Goal: Task Accomplishment & Management: Manage account settings

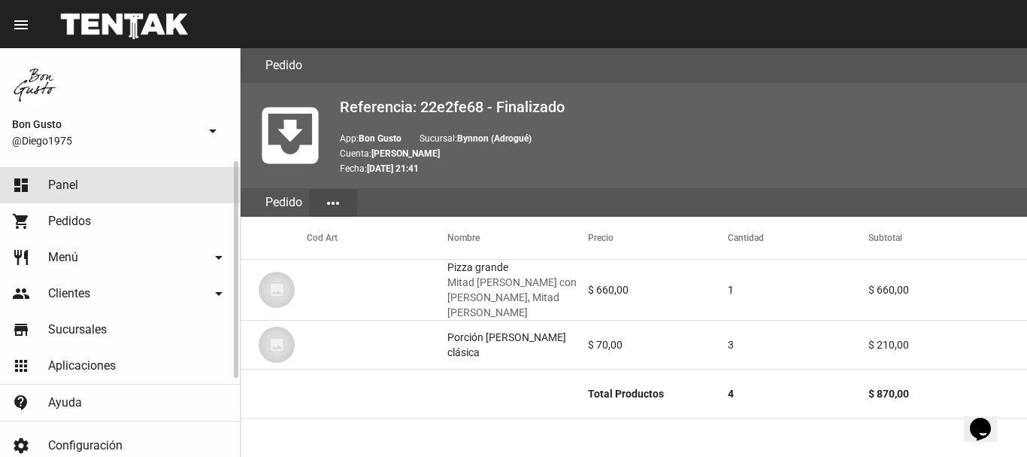
click at [76, 191] on span "Panel" at bounding box center [63, 185] width 30 height 15
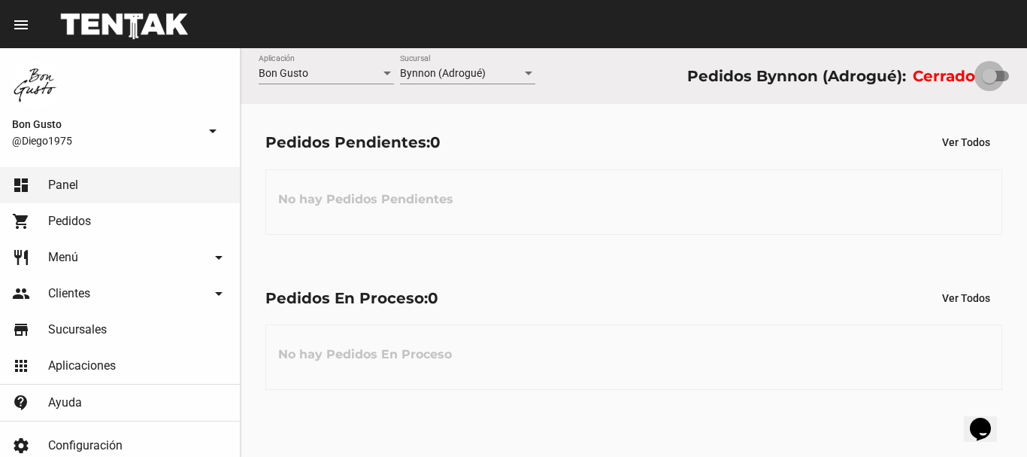
click at [1000, 83] on label at bounding box center [995, 76] width 27 height 18
click at [990, 82] on input "checkbox" at bounding box center [989, 81] width 1 height 1
checkbox input "true"
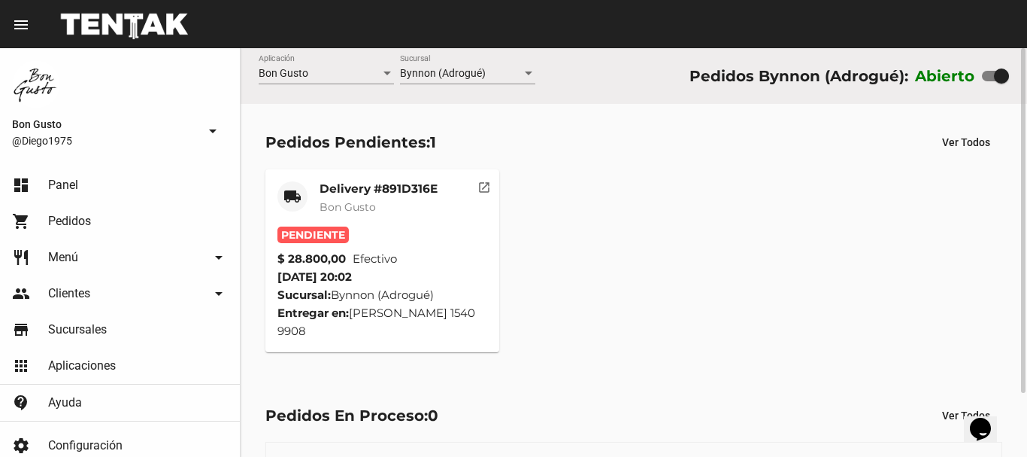
click at [373, 187] on mat-card-title "Delivery #891D316E" at bounding box center [379, 188] width 118 height 15
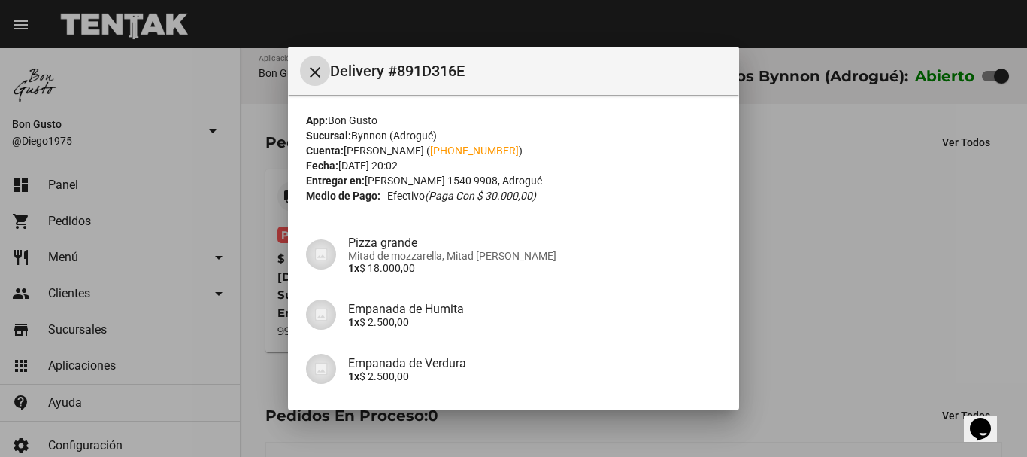
scroll to position [204, 0]
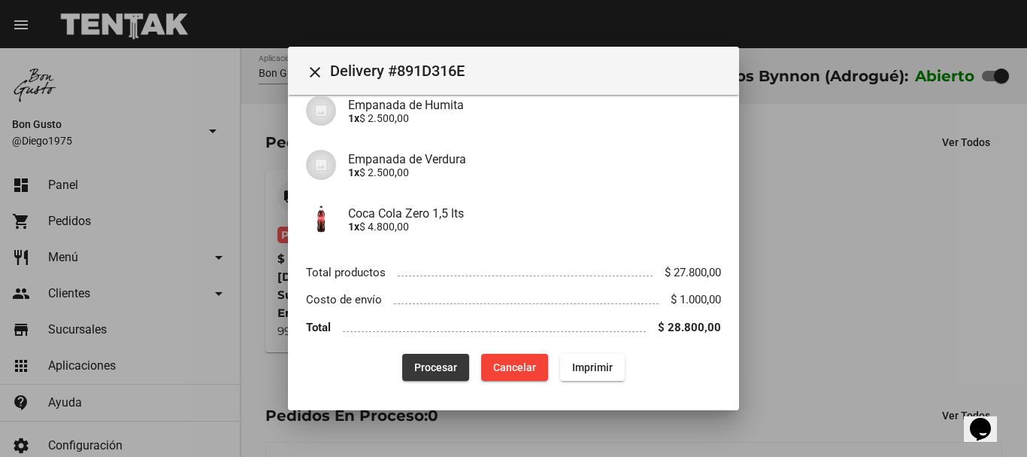
click at [436, 360] on button "Procesar" at bounding box center [435, 367] width 67 height 27
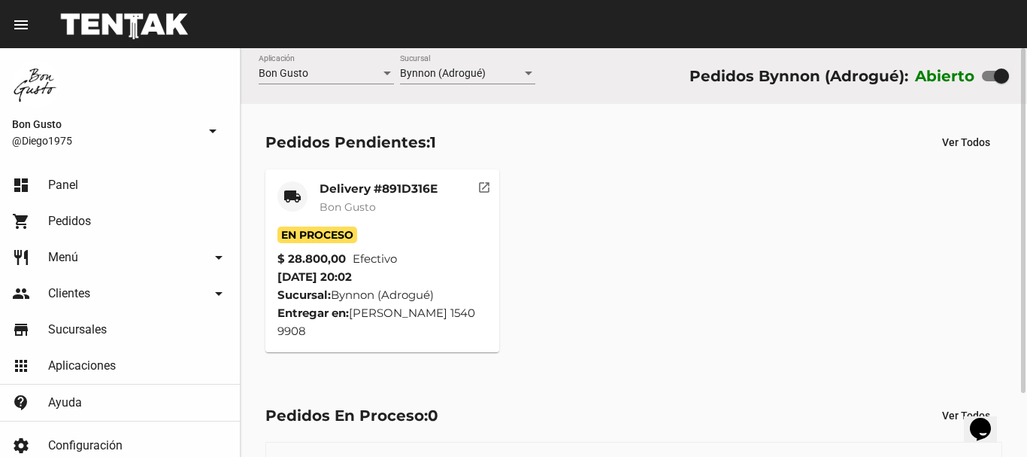
click at [483, 184] on mat-icon "open_in_new" at bounding box center [485, 185] width 14 height 14
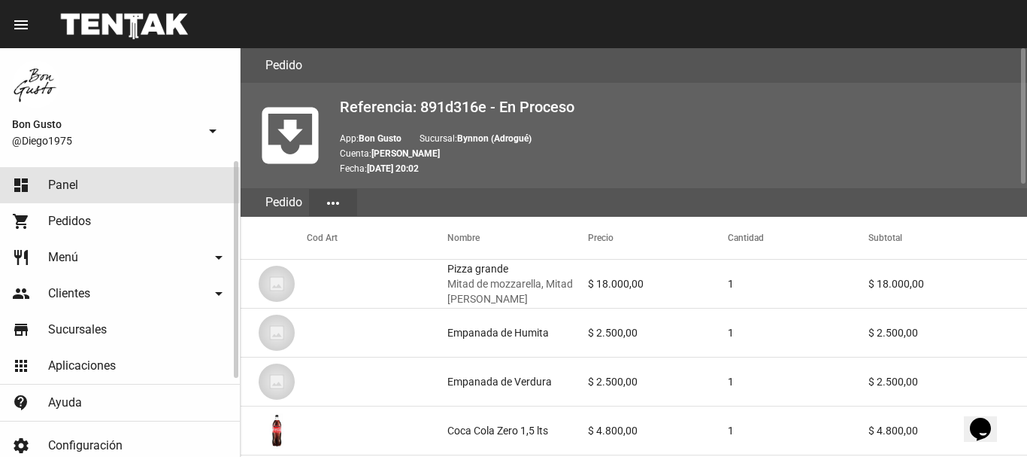
click at [68, 184] on span "Panel" at bounding box center [63, 185] width 30 height 15
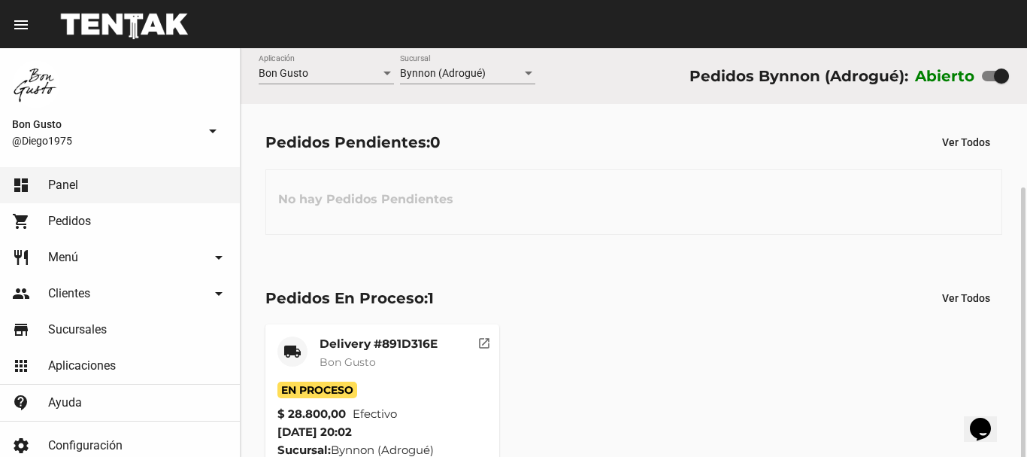
scroll to position [75, 0]
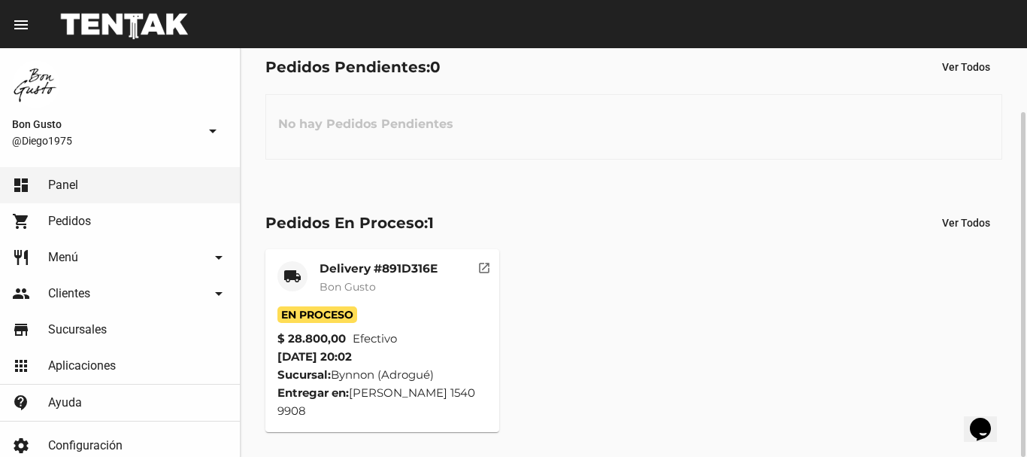
click at [411, 286] on mat-card-subtitle "Bon Gusto" at bounding box center [379, 286] width 118 height 15
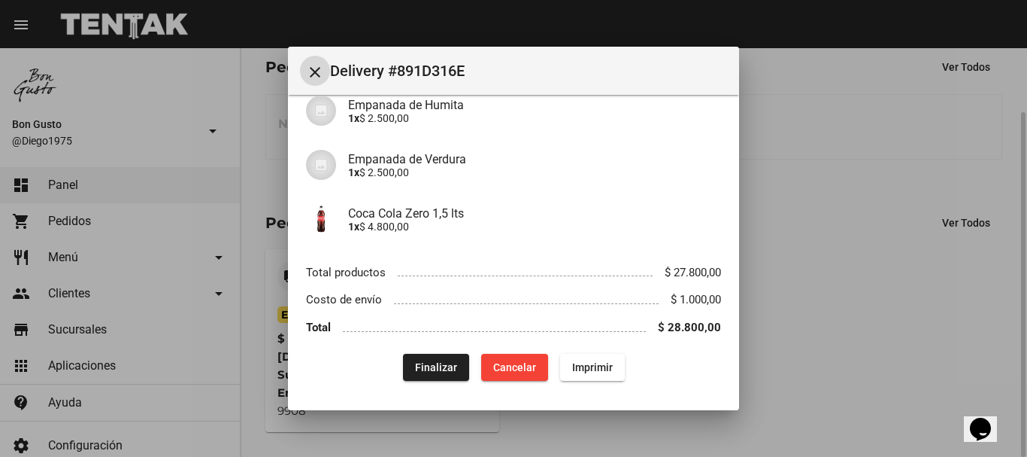
scroll to position [0, 0]
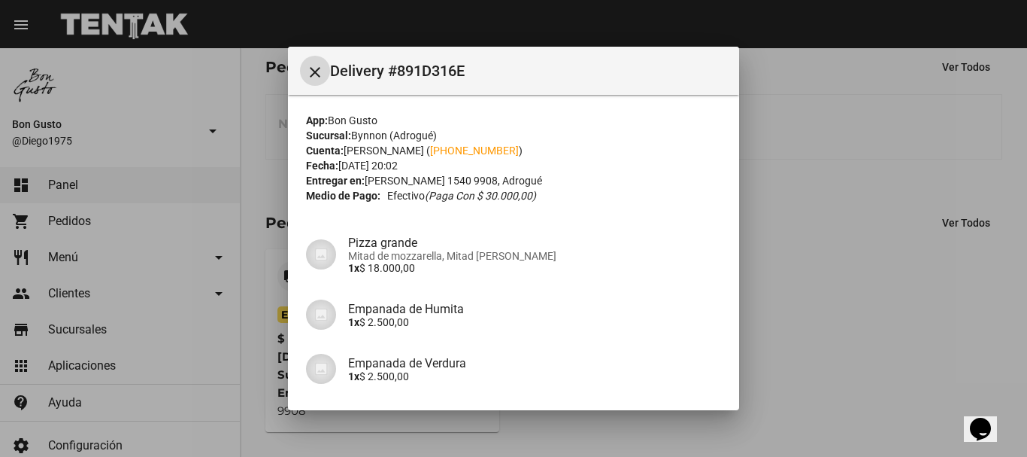
click at [312, 74] on mat-icon "close" at bounding box center [315, 72] width 18 height 18
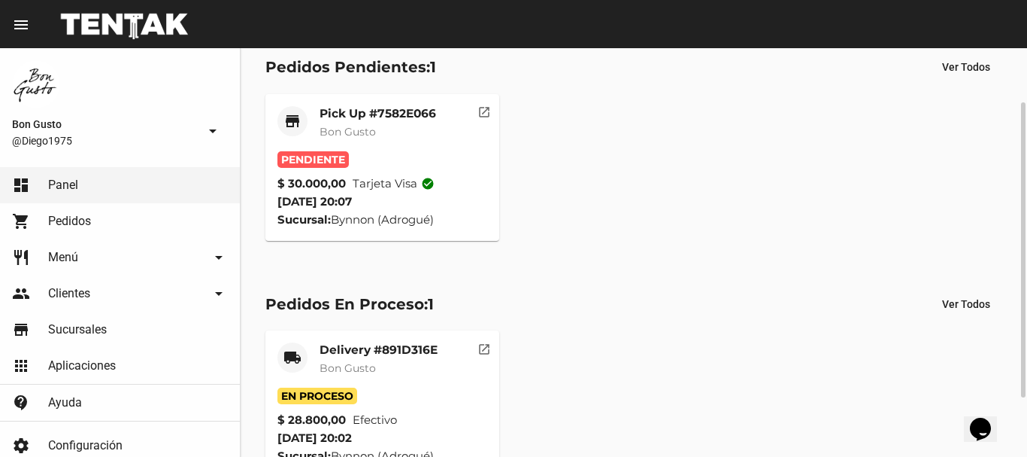
click at [348, 135] on span "Bon Gusto" at bounding box center [348, 132] width 56 height 14
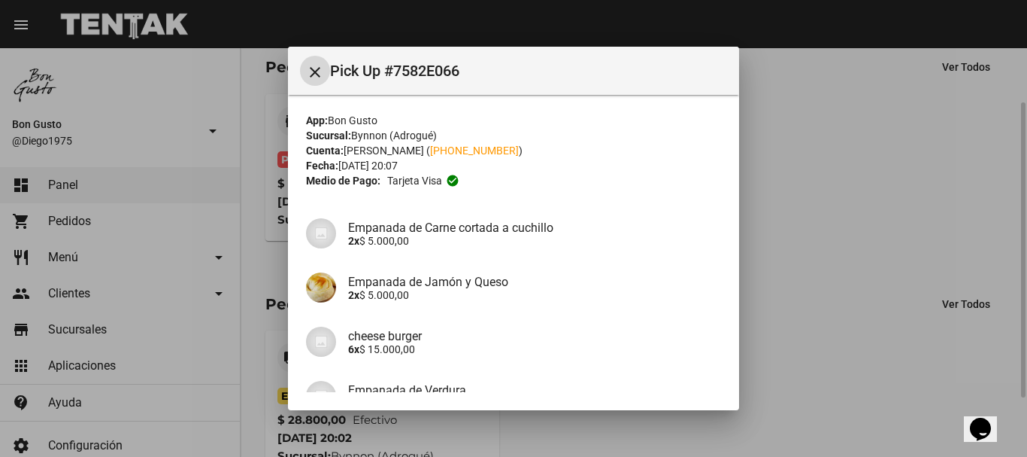
scroll to position [150, 0]
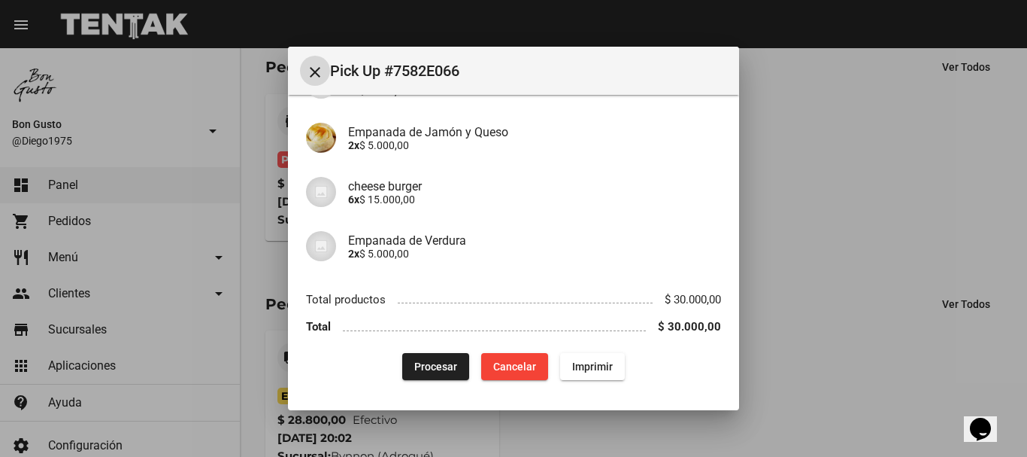
click at [429, 360] on span "Procesar" at bounding box center [435, 366] width 43 height 12
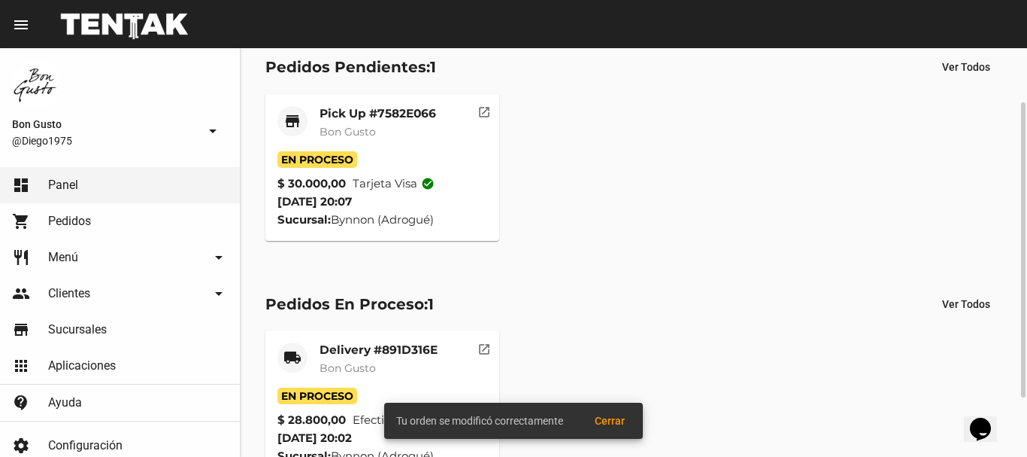
click at [366, 141] on div "Pick Up #7582E066 Bon Gusto" at bounding box center [378, 128] width 117 height 45
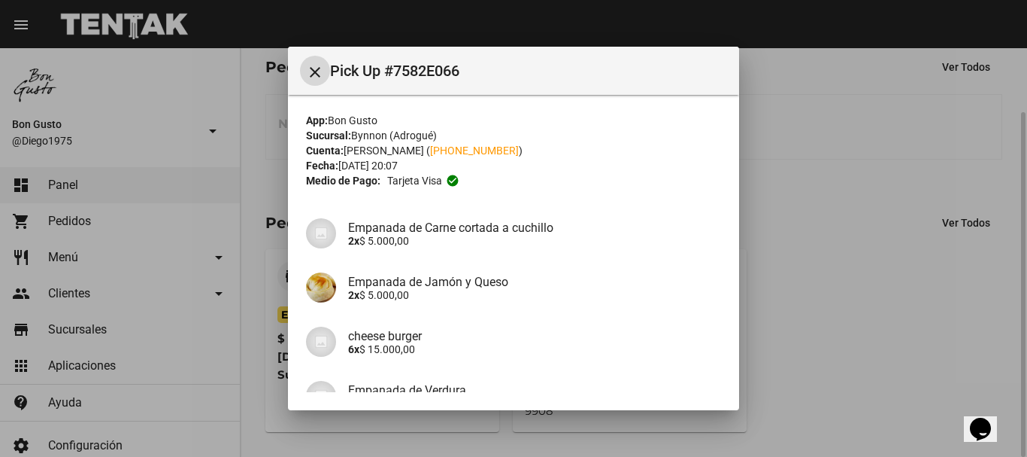
scroll to position [150, 0]
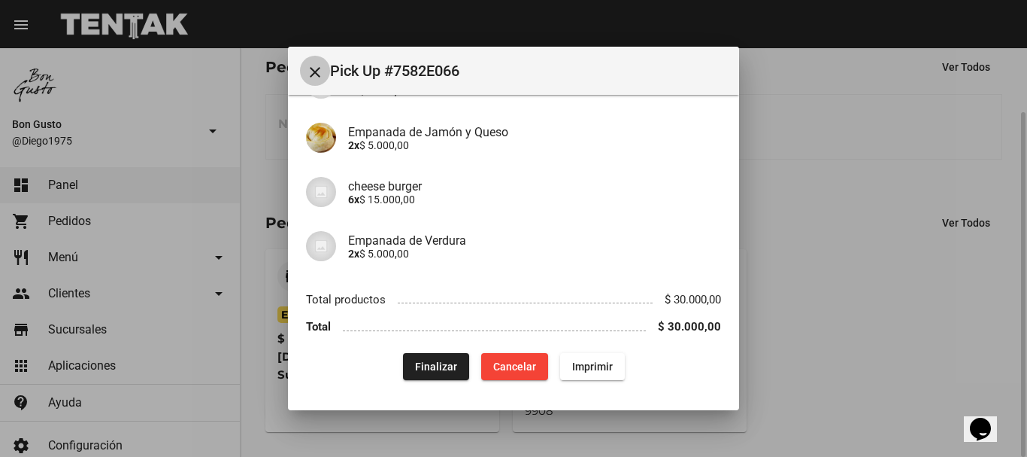
click at [317, 70] on mat-icon "close" at bounding box center [315, 72] width 18 height 18
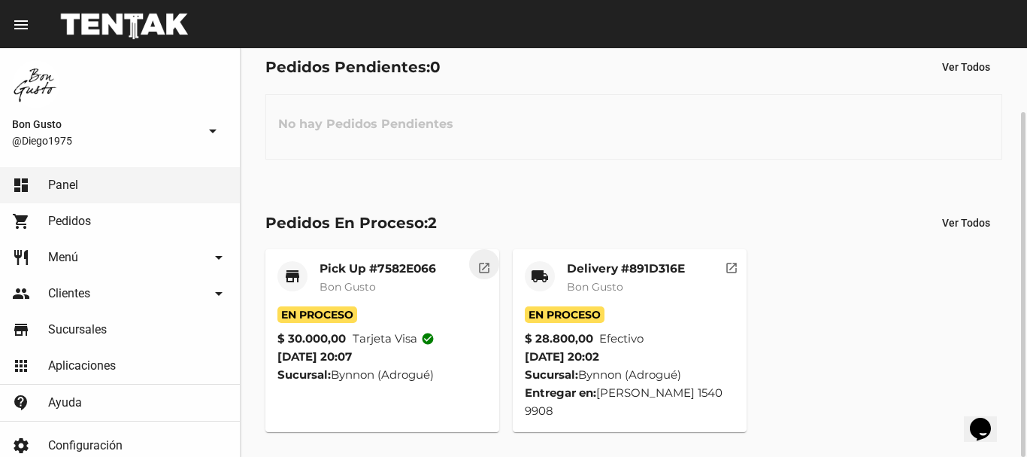
click at [487, 270] on mat-icon "open_in_new" at bounding box center [485, 266] width 14 height 14
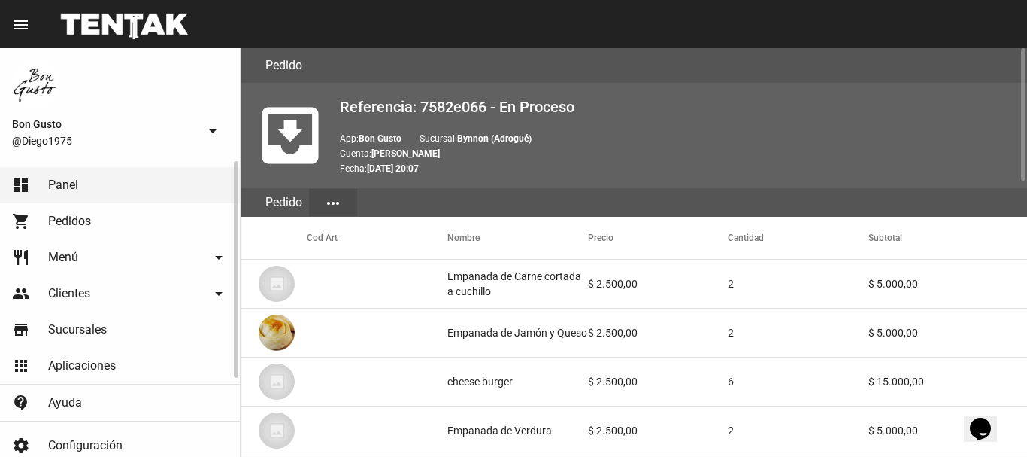
click at [126, 170] on link "dashboard Panel" at bounding box center [120, 185] width 240 height 36
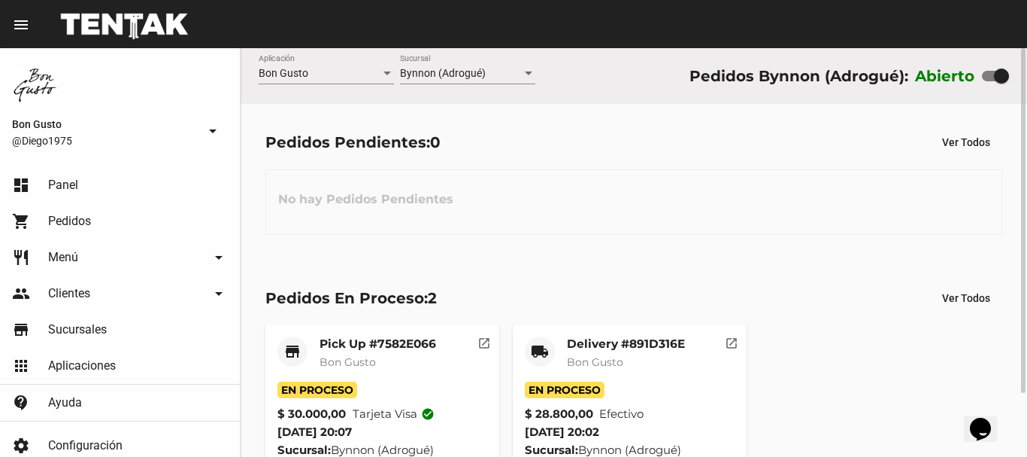
scroll to position [75, 0]
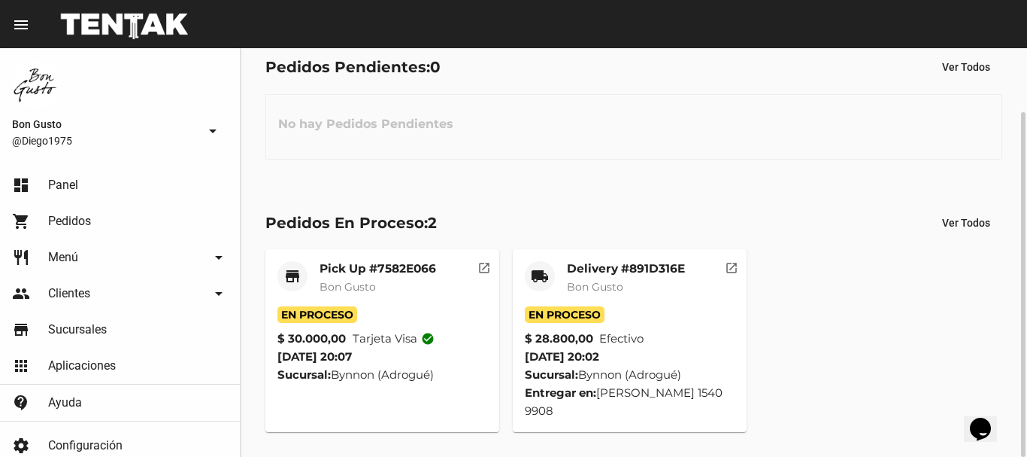
click at [845, 305] on div "store Pick Up #7582E066 Bon Gusto En Proceso $ 30.000,00 Tarjeta visa check_cir…" at bounding box center [634, 340] width 751 height 196
click at [483, 268] on mat-icon "open_in_new" at bounding box center [485, 266] width 14 height 14
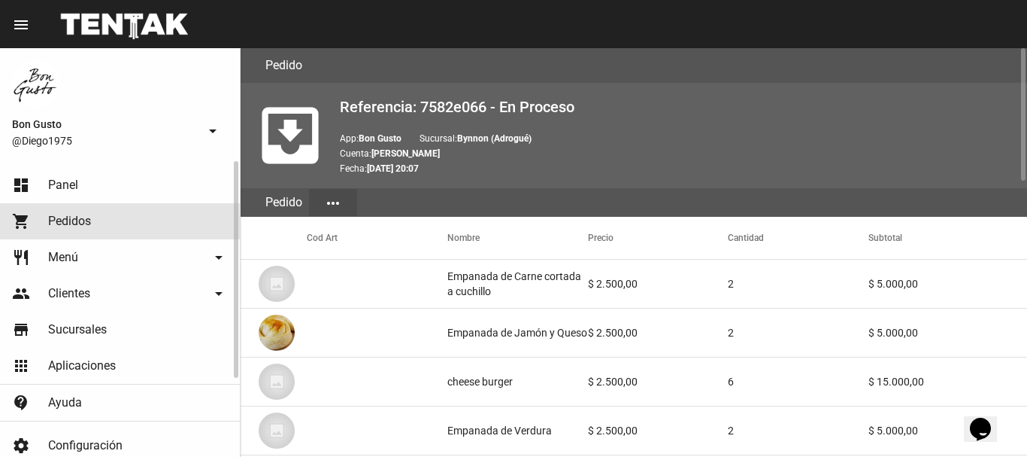
click at [80, 211] on link "shopping_cart Pedidos" at bounding box center [120, 221] width 240 height 36
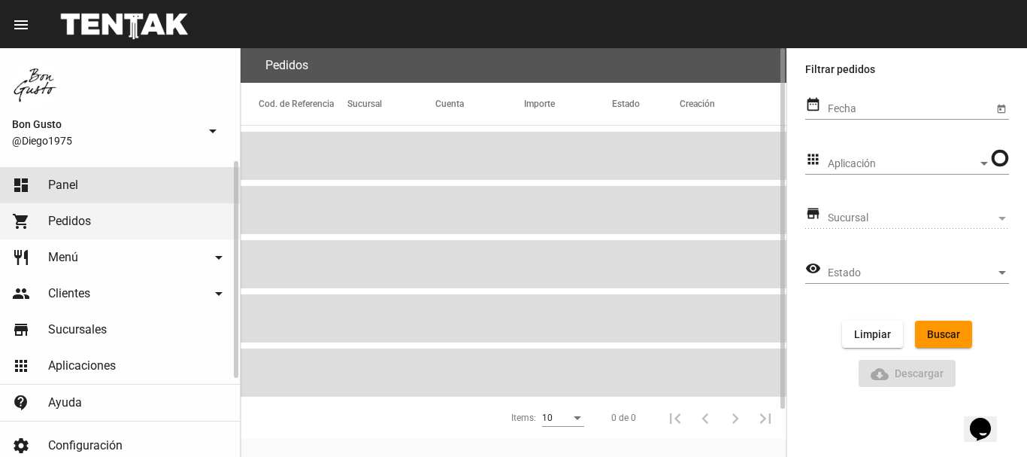
click at [88, 182] on link "dashboard Panel" at bounding box center [120, 185] width 240 height 36
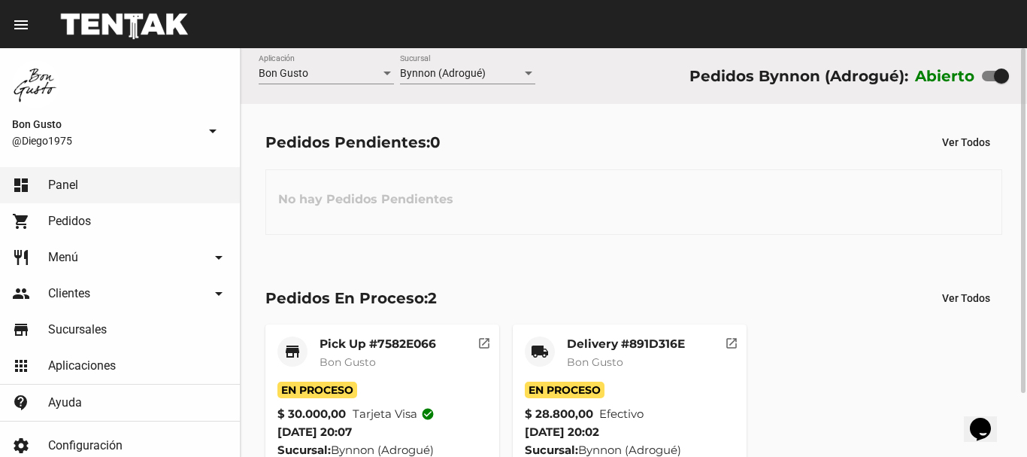
scroll to position [75, 0]
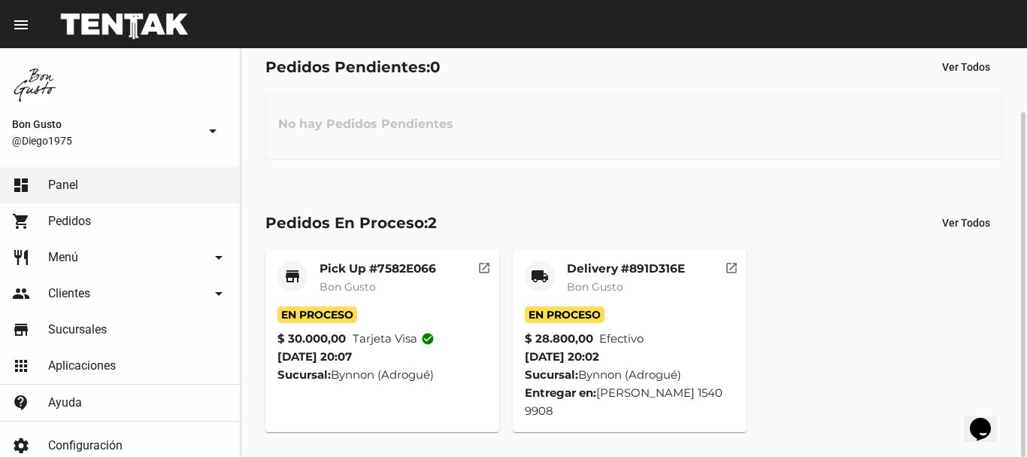
click at [730, 266] on mat-icon "open_in_new" at bounding box center [732, 266] width 14 height 14
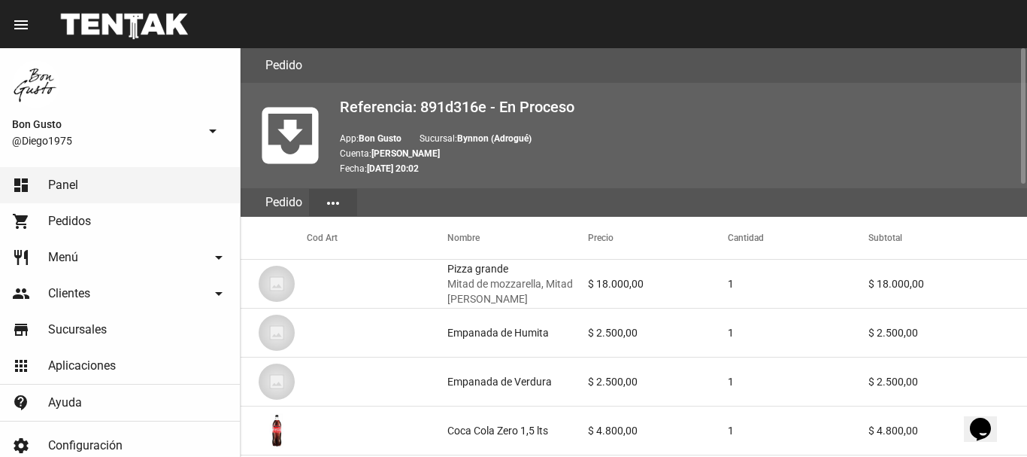
scroll to position [820, 0]
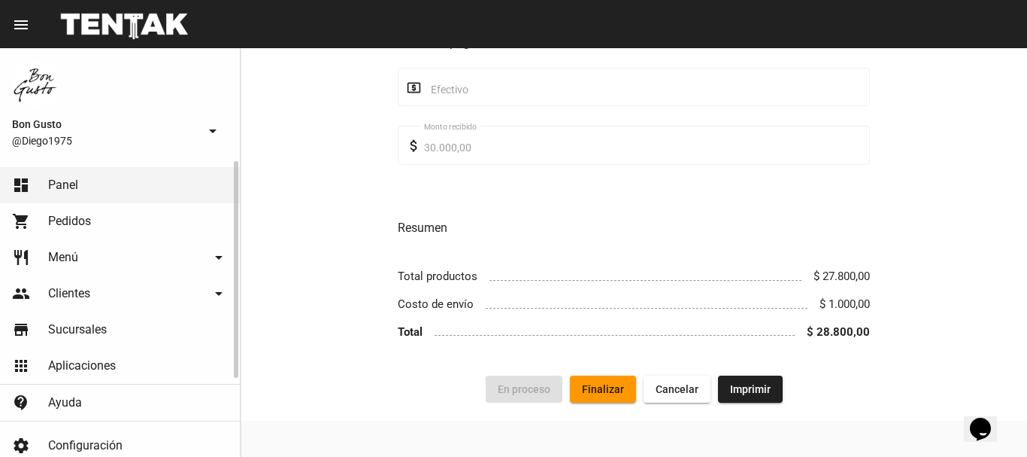
click at [68, 213] on link "shopping_cart Pedidos" at bounding box center [120, 221] width 240 height 36
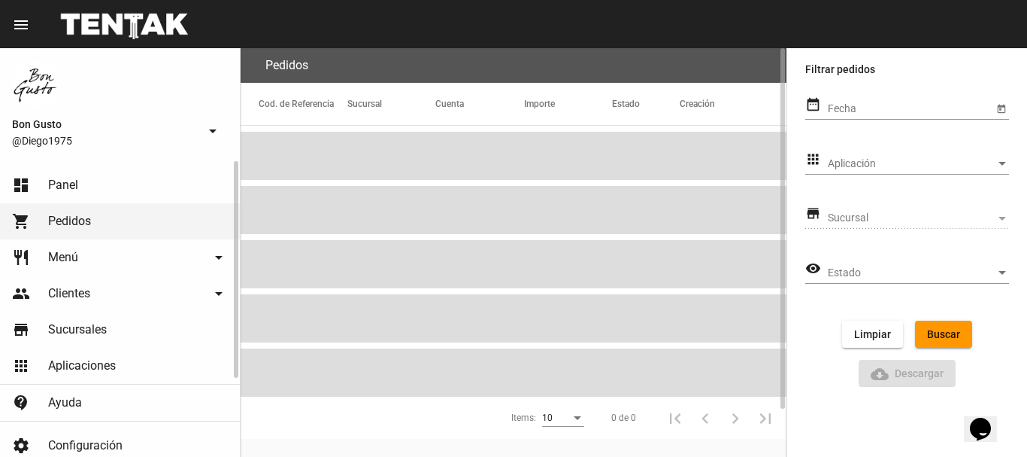
click at [71, 184] on span "Panel" at bounding box center [63, 185] width 30 height 15
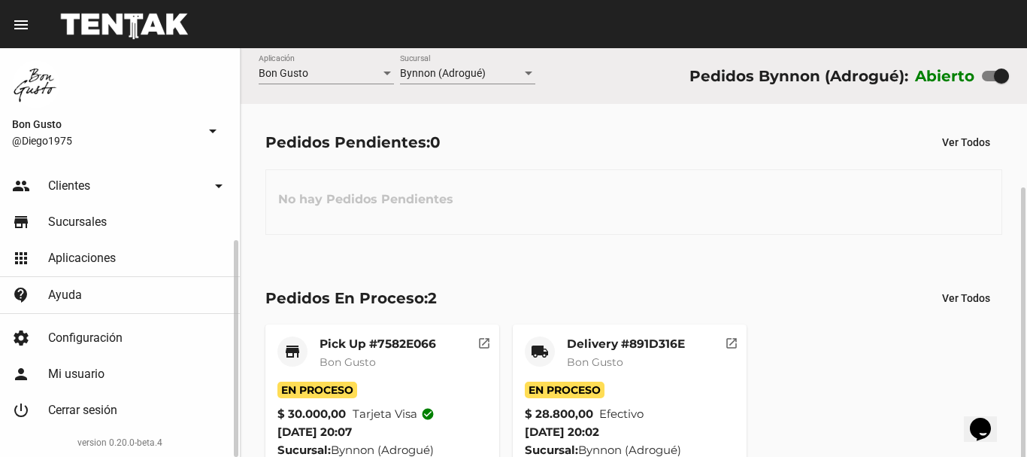
scroll to position [75, 0]
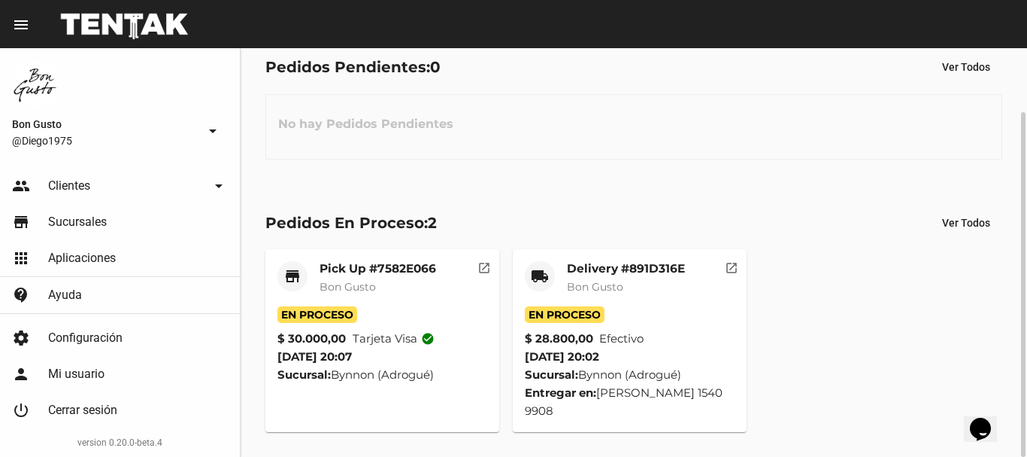
click at [736, 269] on mat-icon "open_in_new" at bounding box center [732, 266] width 14 height 14
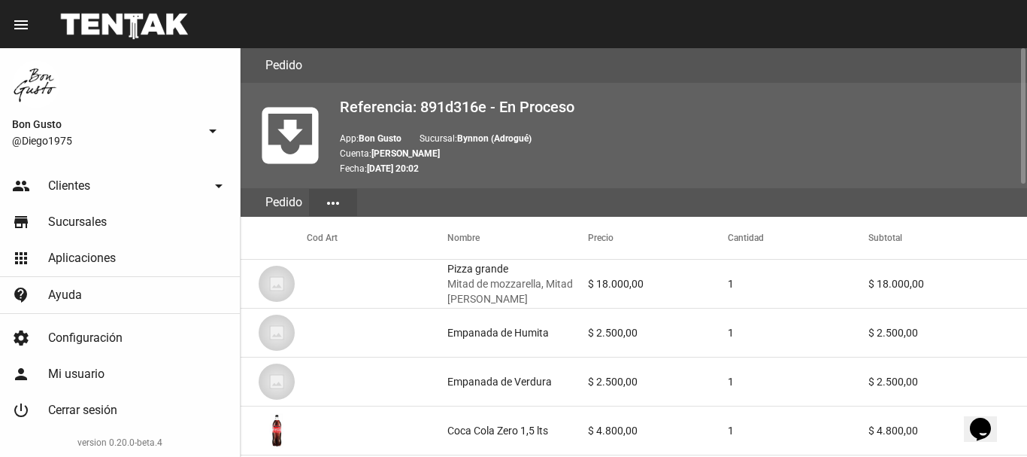
scroll to position [820, 0]
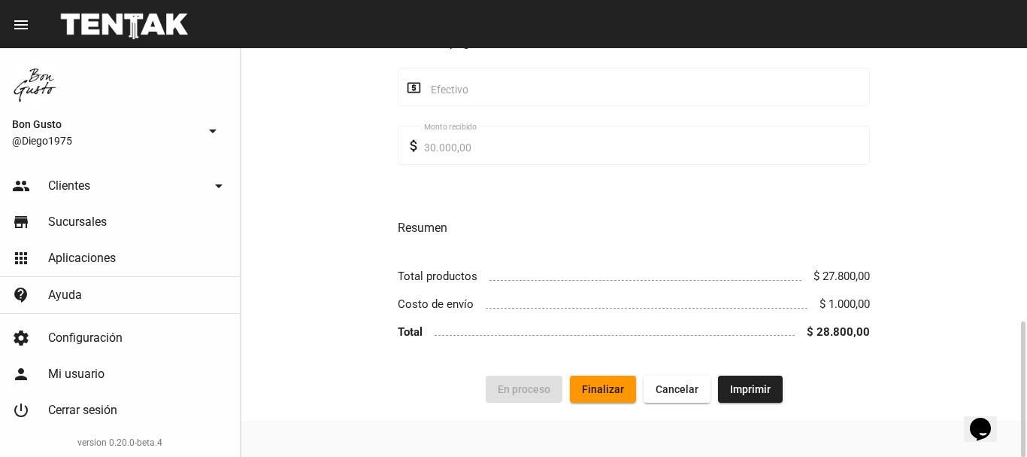
click at [610, 387] on span "Finalizar" at bounding box center [603, 389] width 42 height 12
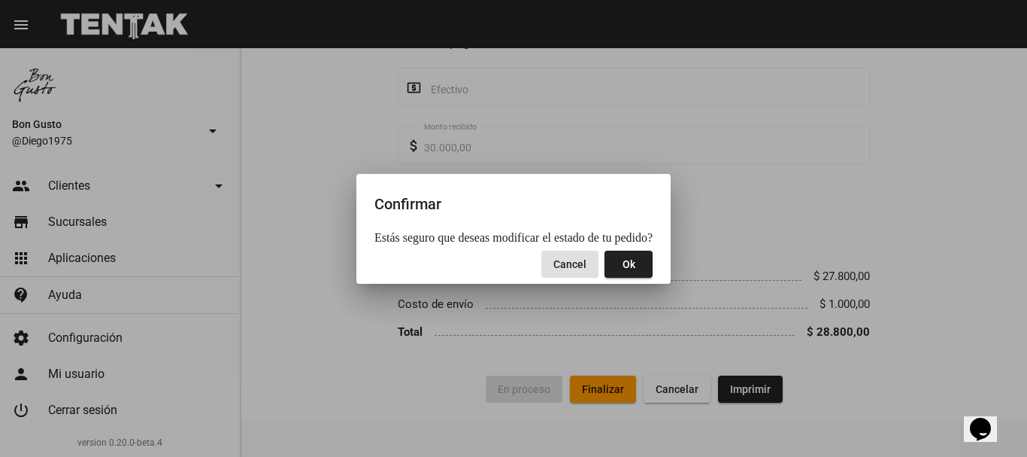
click at [627, 271] on button "Ok" at bounding box center [629, 263] width 48 height 27
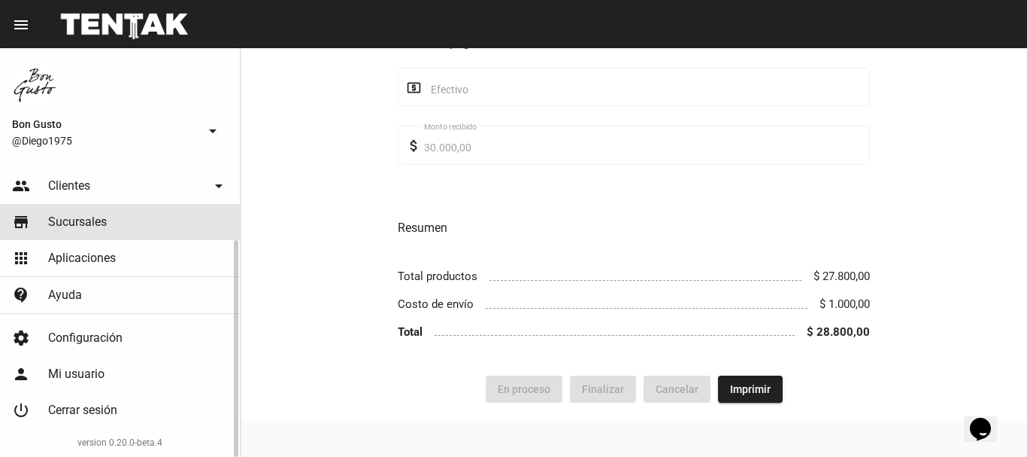
click at [88, 229] on span "Sucursales" at bounding box center [77, 221] width 59 height 15
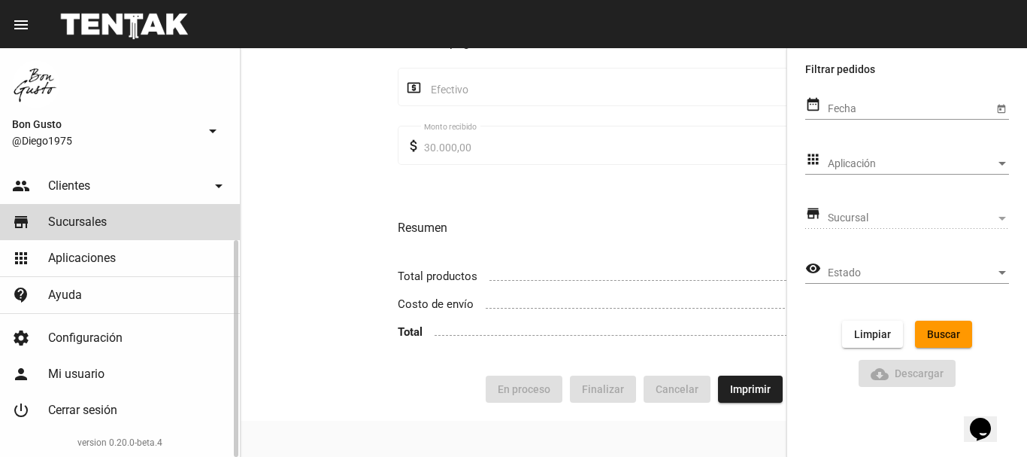
click at [89, 182] on span "Clientes" at bounding box center [69, 185] width 42 height 15
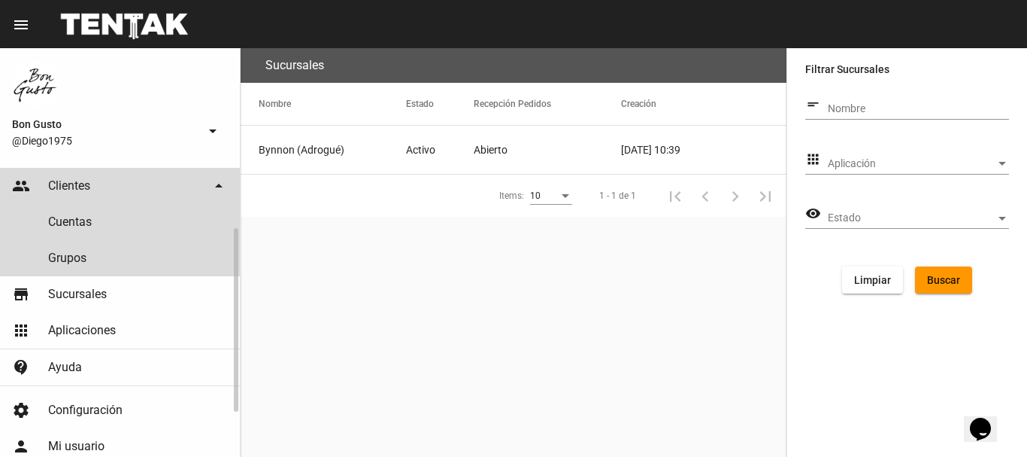
click at [86, 183] on span "Clientes" at bounding box center [69, 185] width 42 height 15
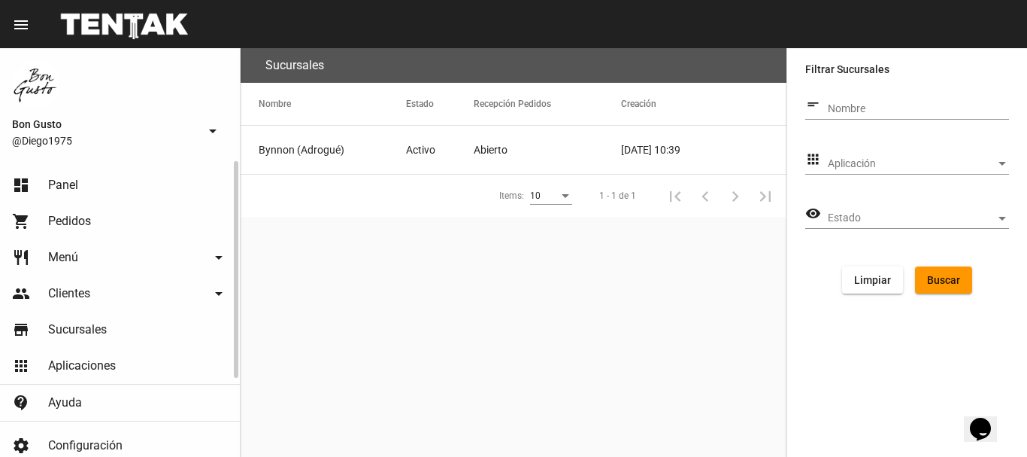
click at [86, 183] on link "dashboard Panel" at bounding box center [120, 185] width 240 height 36
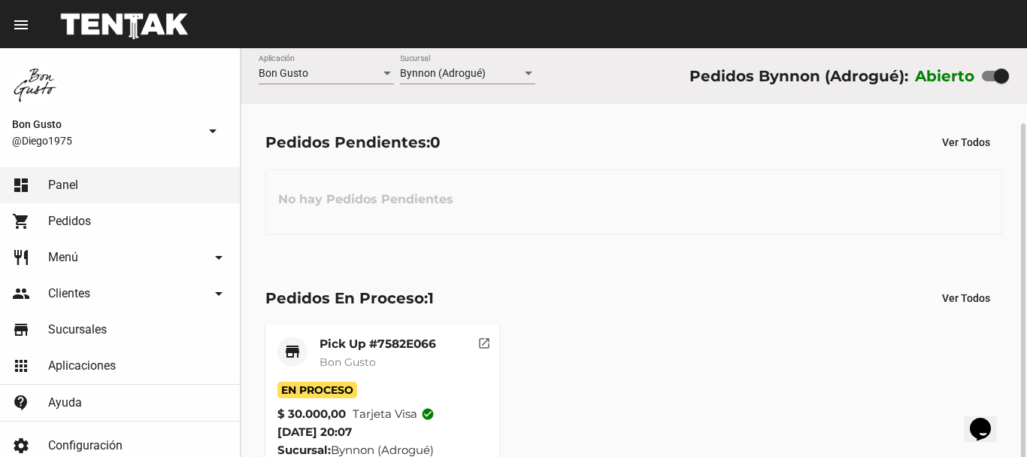
scroll to position [39, 0]
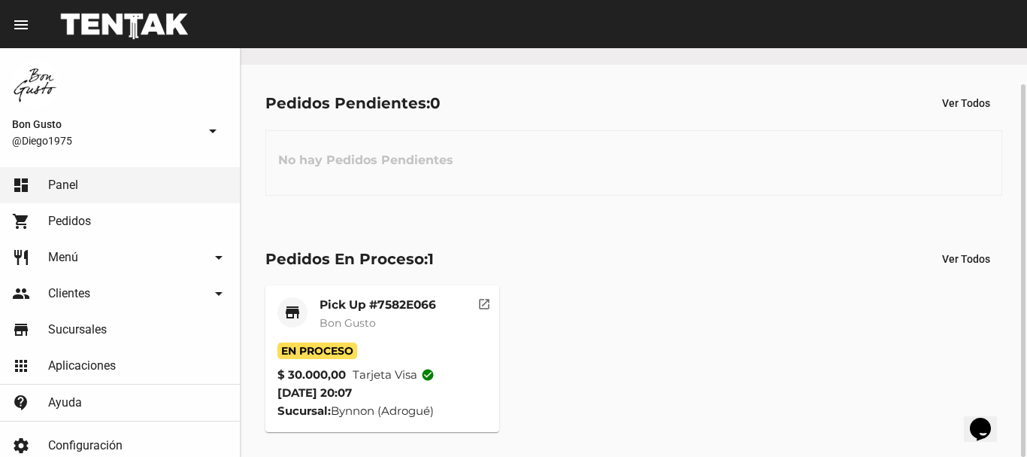
click at [490, 302] on mat-icon "open_in_new" at bounding box center [485, 302] width 14 height 14
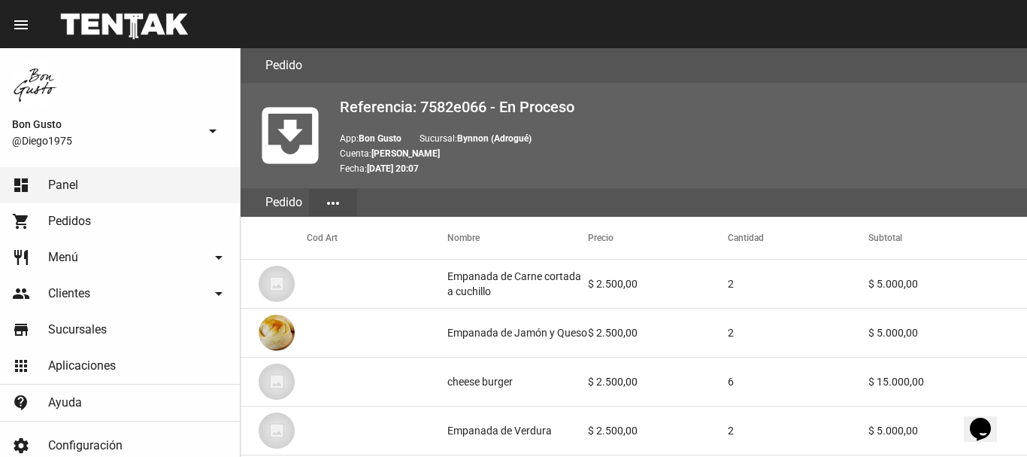
scroll to position [850, 0]
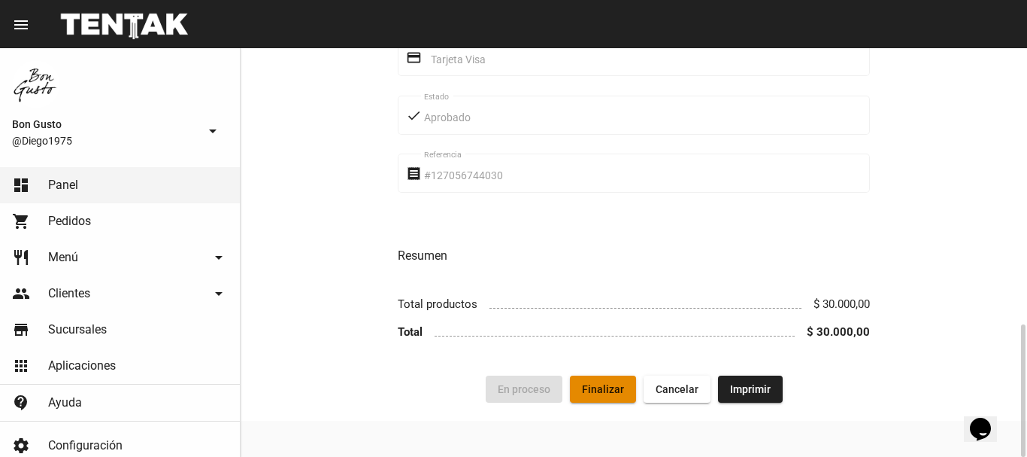
click at [598, 384] on span "Finalizar" at bounding box center [603, 389] width 42 height 12
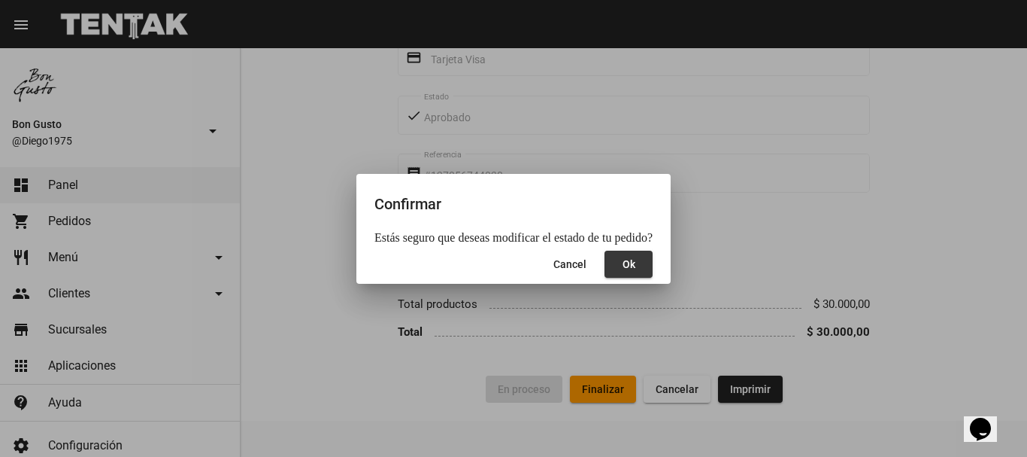
click at [611, 263] on button "Ok" at bounding box center [629, 263] width 48 height 27
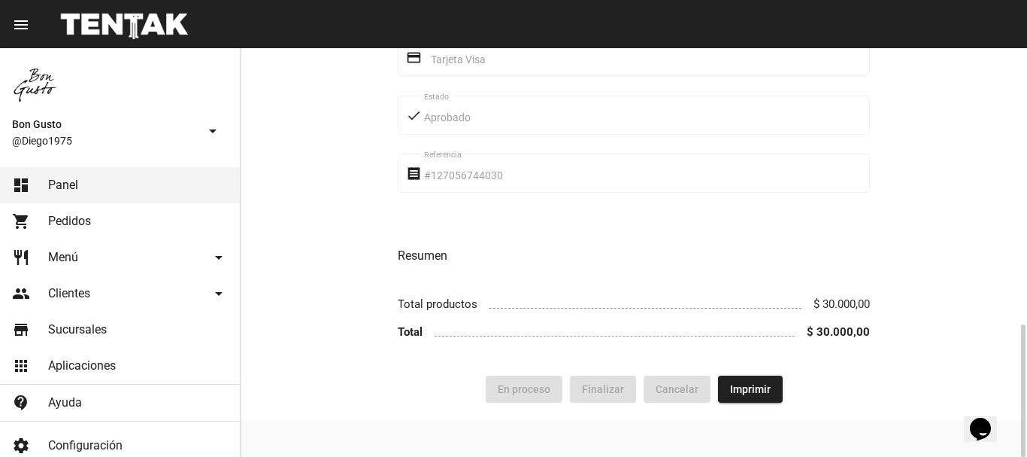
drag, startPoint x: 611, startPoint y: 263, endPoint x: 341, endPoint y: 116, distance: 307.7
click at [611, 262] on h3 "Resumen" at bounding box center [634, 255] width 472 height 21
click at [81, 220] on span "Pedidos" at bounding box center [69, 221] width 43 height 15
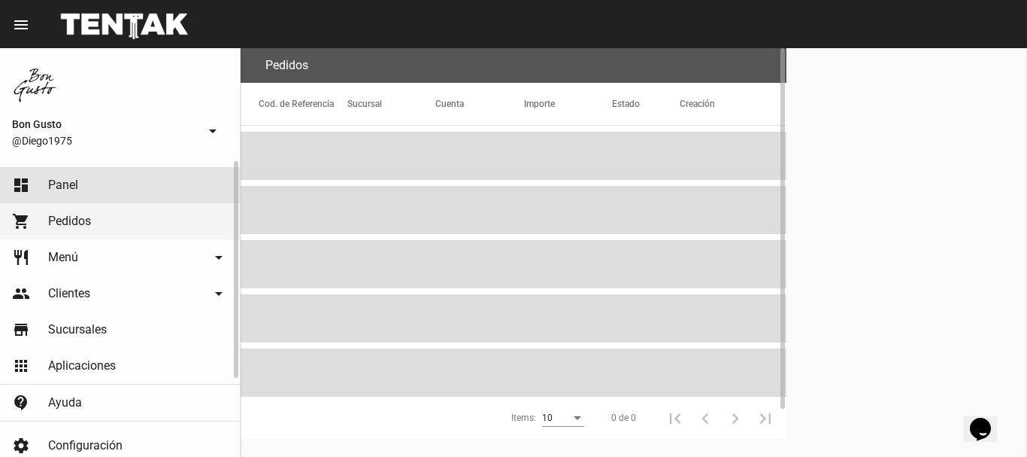
click at [94, 189] on link "dashboard Panel" at bounding box center [120, 185] width 240 height 36
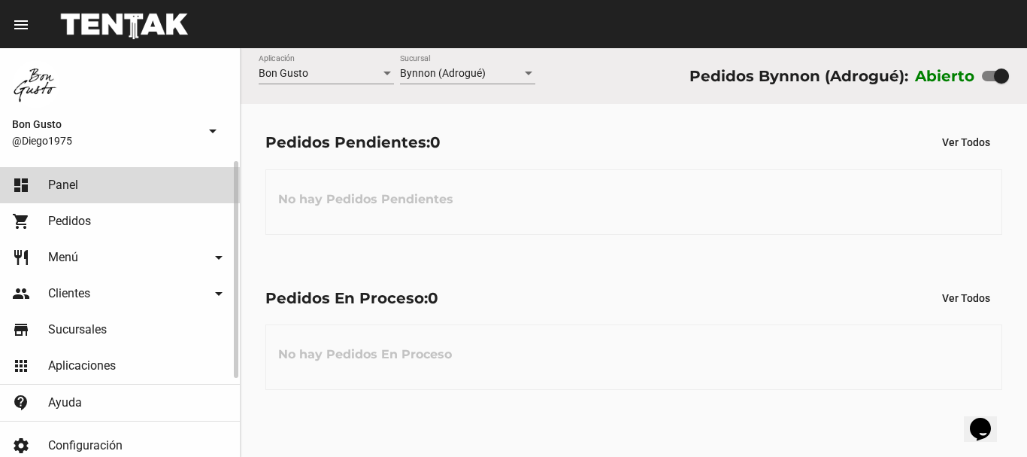
click at [117, 190] on link "dashboard Panel" at bounding box center [120, 185] width 240 height 36
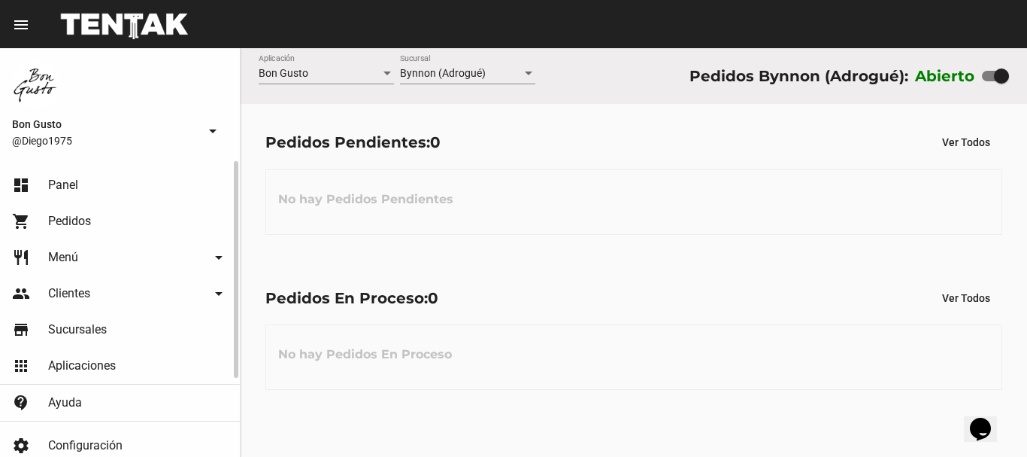
click at [117, 190] on link "dashboard Panel" at bounding box center [120, 185] width 240 height 36
click at [93, 230] on link "shopping_cart Pedidos" at bounding box center [120, 221] width 240 height 36
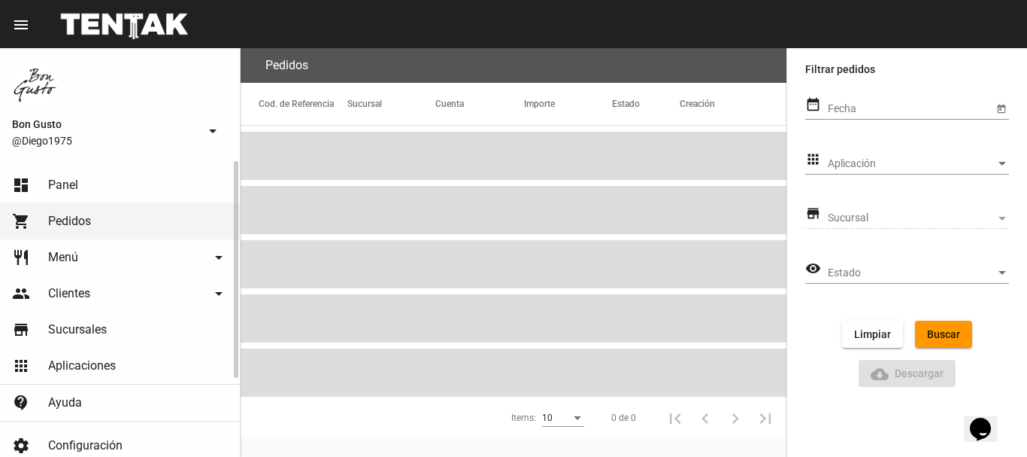
click at [93, 179] on link "dashboard Panel" at bounding box center [120, 185] width 240 height 36
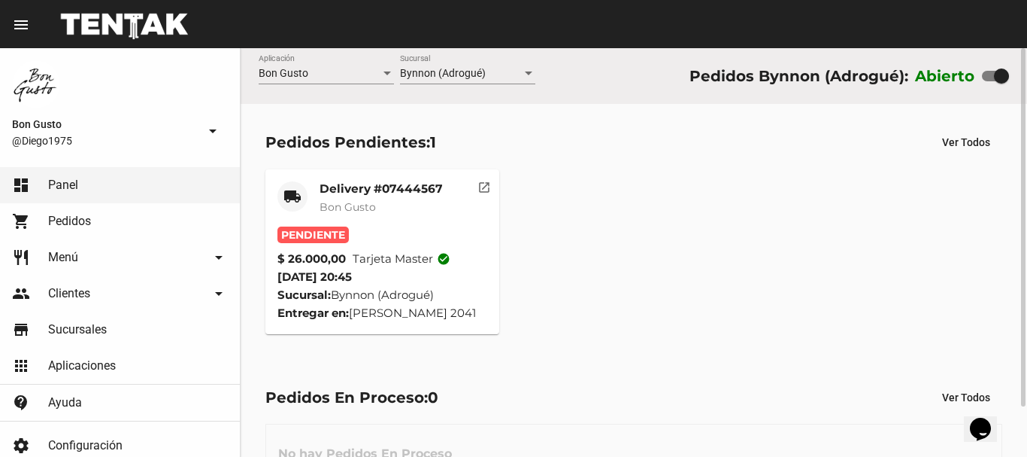
click at [483, 185] on mat-icon "open_in_new" at bounding box center [485, 185] width 14 height 14
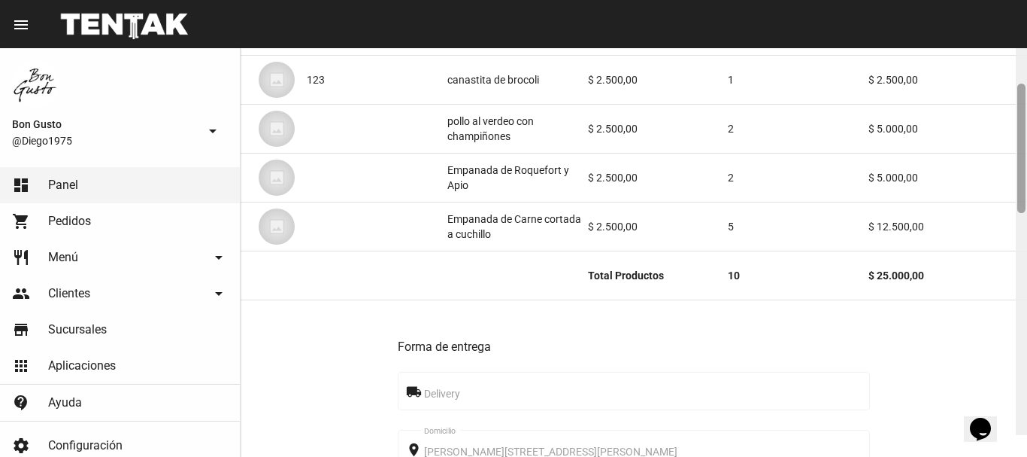
drag, startPoint x: 1018, startPoint y: 61, endPoint x: 1027, endPoint y: 126, distance: 65.2
click at [1027, 126] on div at bounding box center [1021, 230] width 11 height 408
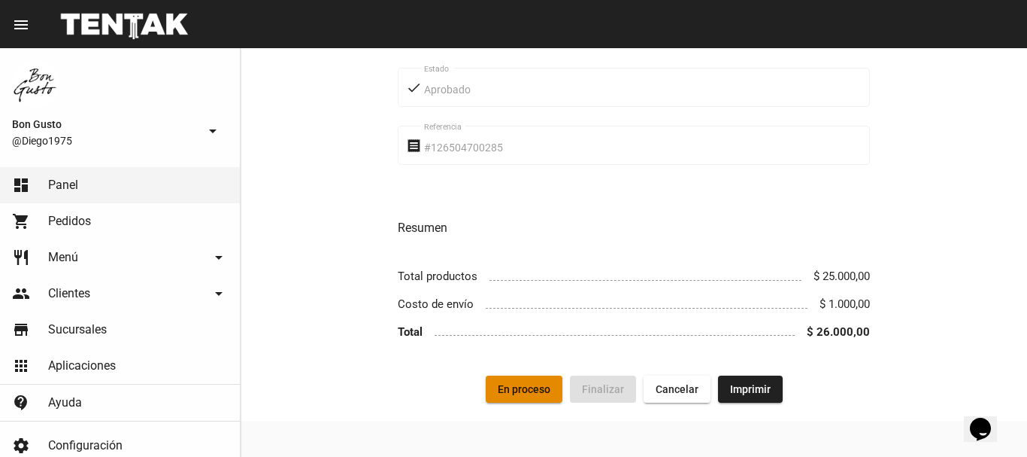
click at [528, 385] on span "En proceso" at bounding box center [524, 389] width 53 height 12
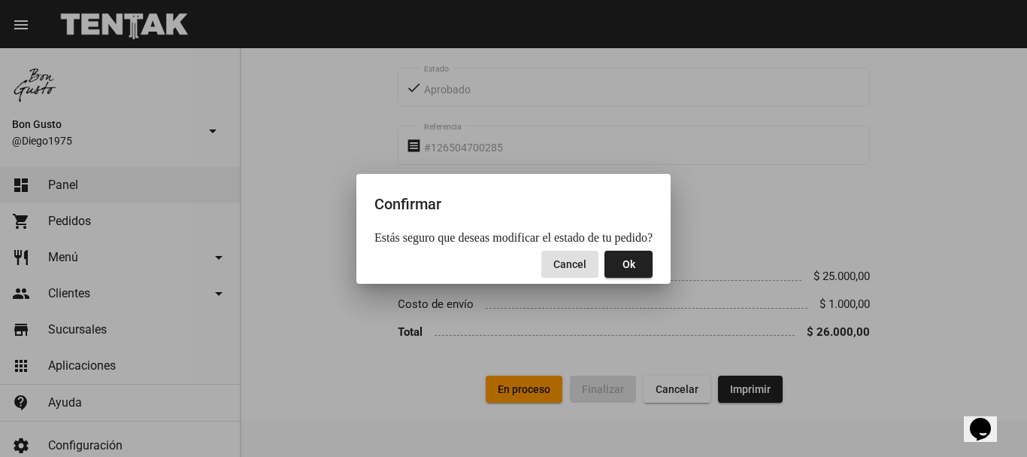
click at [636, 256] on button "Ok" at bounding box center [629, 263] width 48 height 27
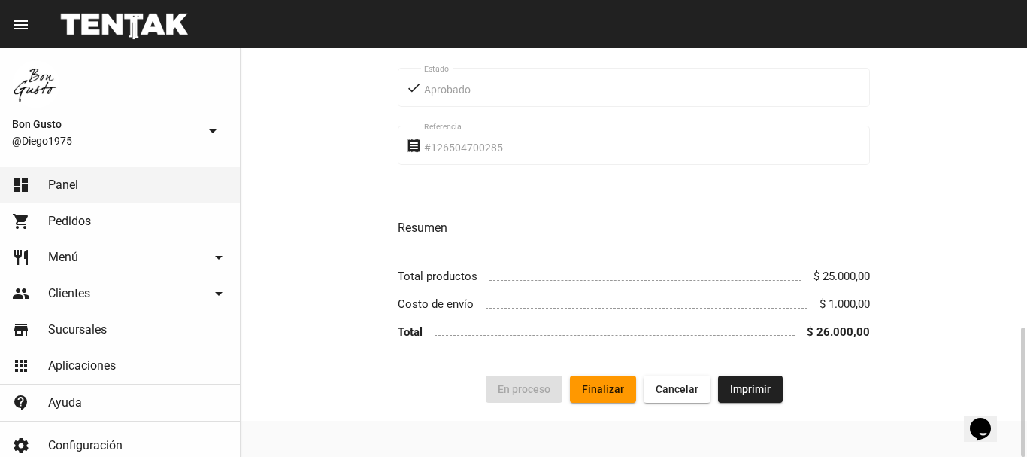
click at [635, 248] on div "Forma de entrega local_shipping Delivery place Hipólito Bouchard 2041, José Mar…" at bounding box center [634, 1] width 472 height 714
click at [338, 143] on div "Forma de entrega local_shipping Delivery place Hipólito Bouchard 2041, José Mar…" at bounding box center [634, 1] width 787 height 750
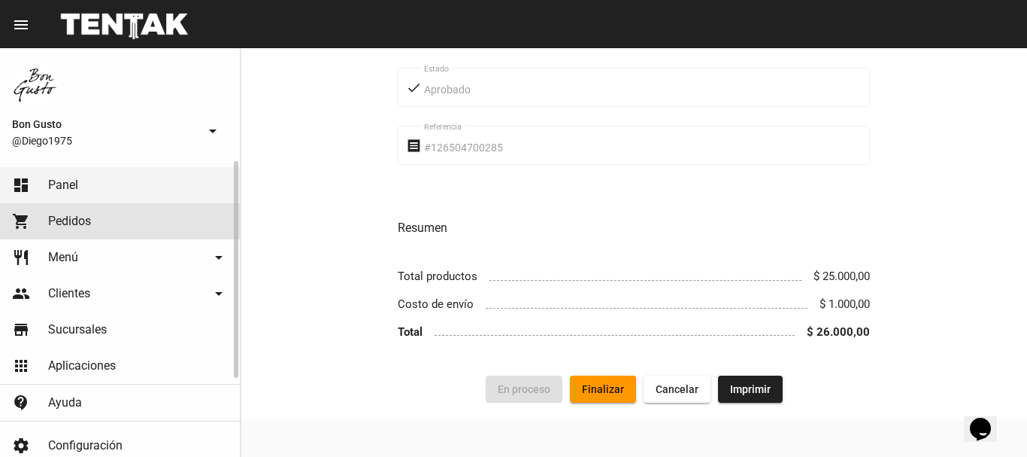
click at [84, 211] on link "shopping_cart Pedidos" at bounding box center [120, 221] width 240 height 36
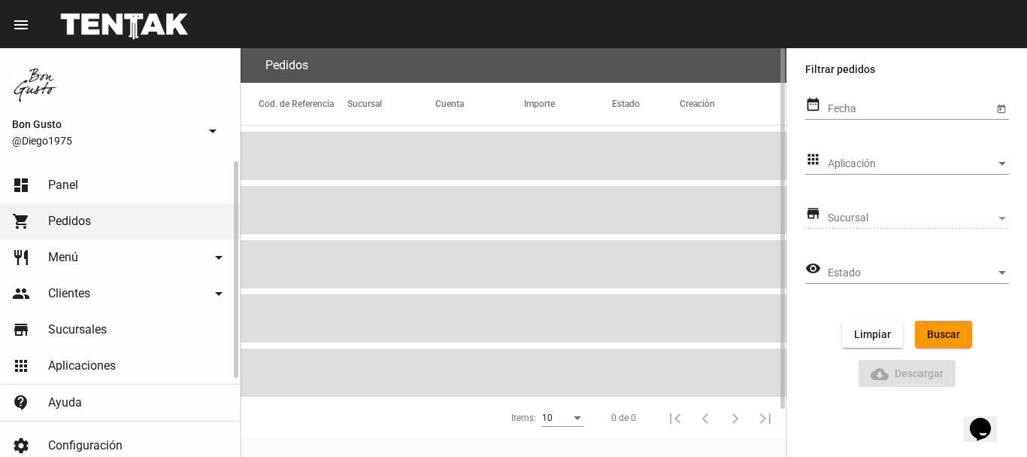
click at [91, 192] on link "dashboard Panel" at bounding box center [120, 185] width 240 height 36
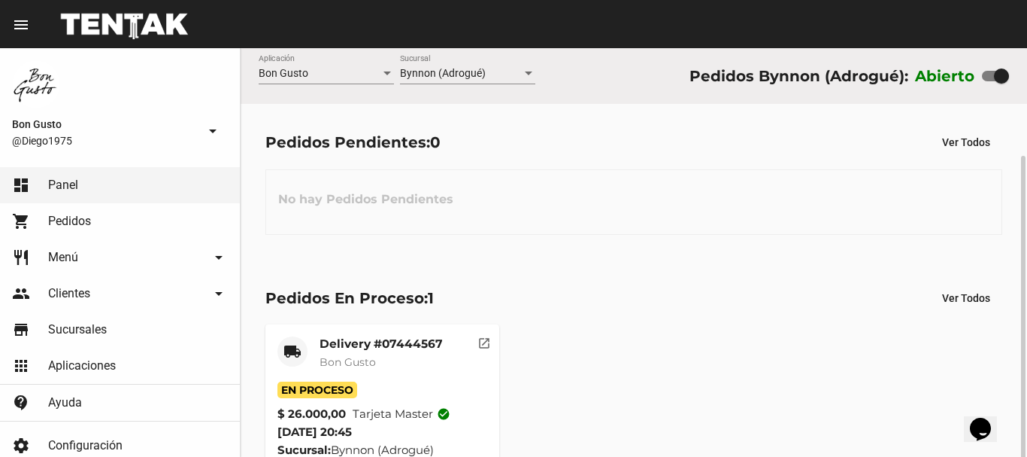
scroll to position [57, 0]
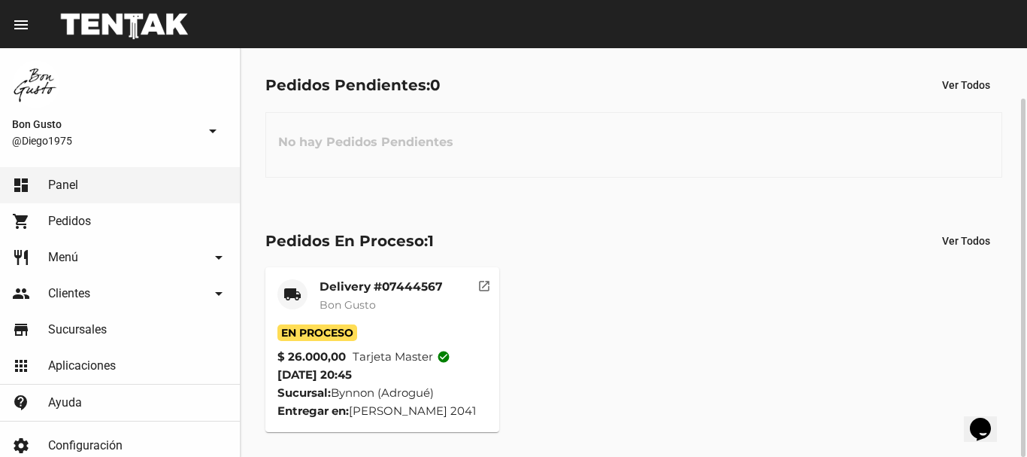
click at [381, 307] on mat-card-subtitle "Bon Gusto" at bounding box center [381, 304] width 123 height 15
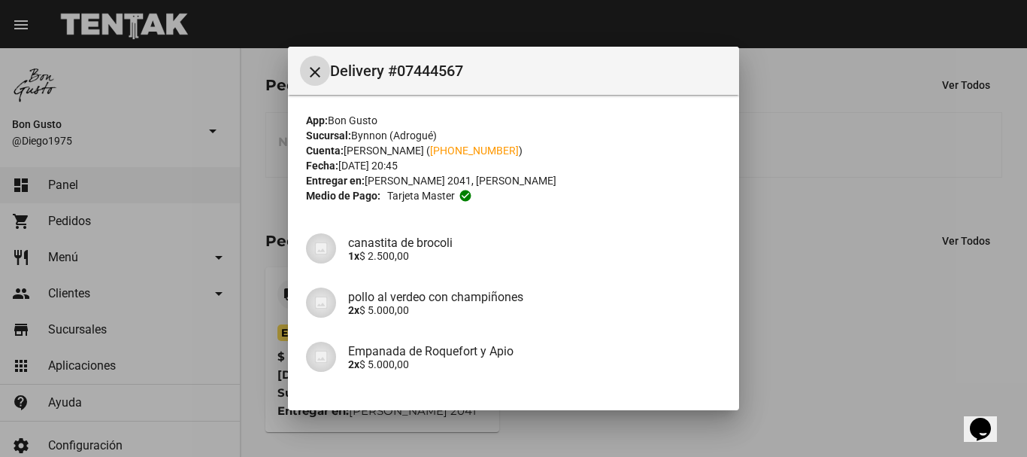
scroll to position [192, 0]
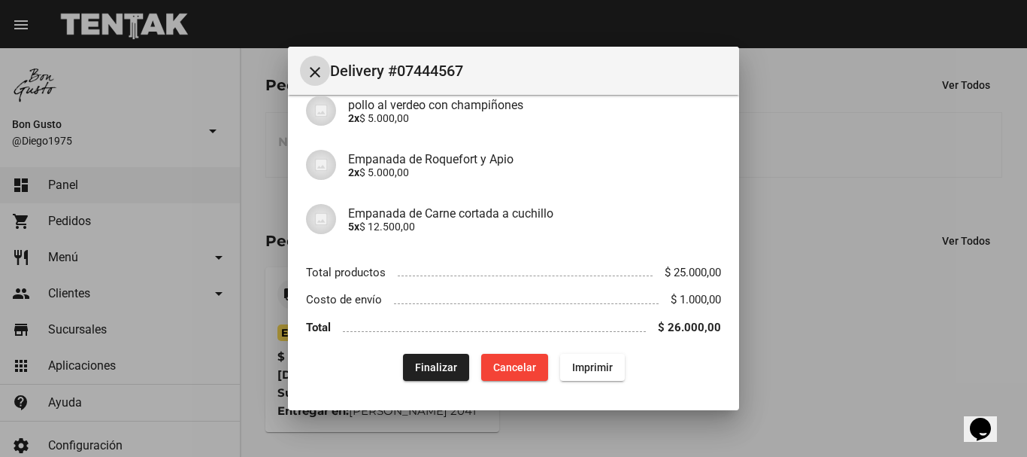
click at [451, 370] on button "Finalizar" at bounding box center [436, 367] width 66 height 27
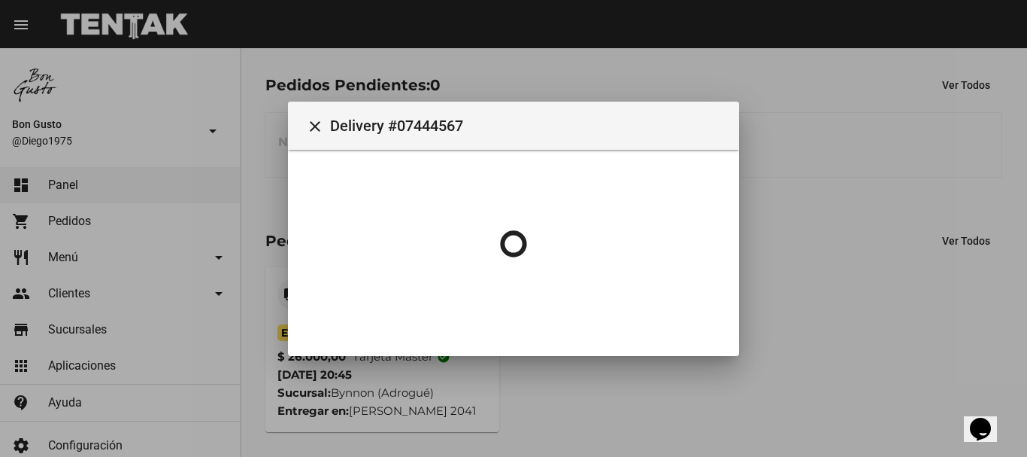
scroll to position [0, 0]
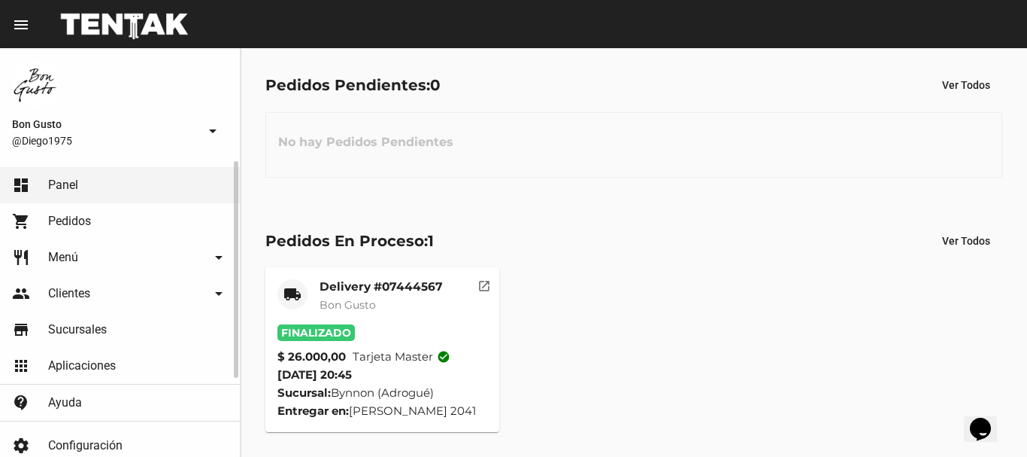
click at [102, 221] on link "shopping_cart Pedidos" at bounding box center [120, 221] width 240 height 36
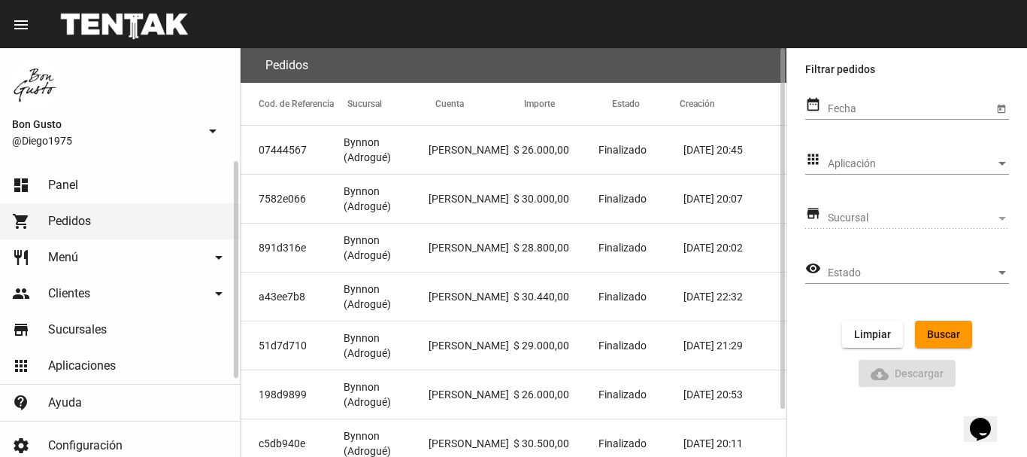
click at [93, 194] on link "dashboard Panel" at bounding box center [120, 185] width 240 height 36
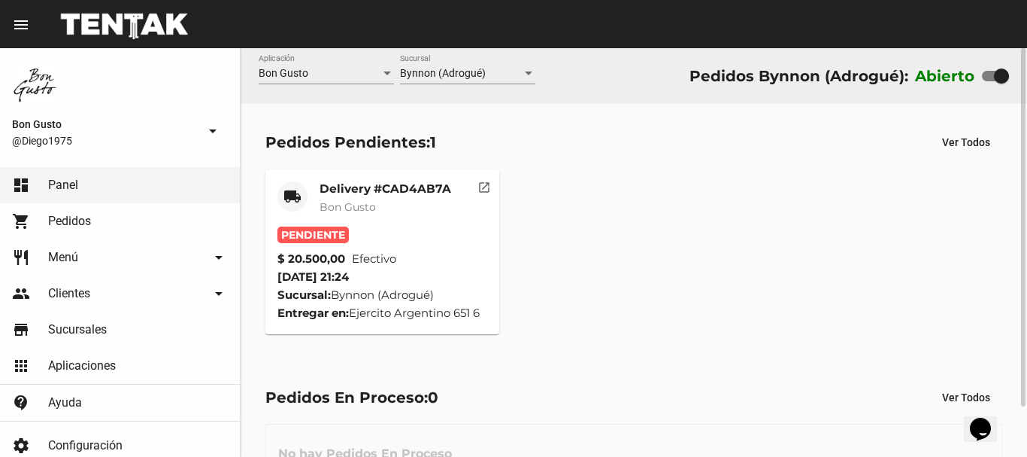
click at [488, 179] on mat-icon "open_in_new" at bounding box center [485, 185] width 14 height 14
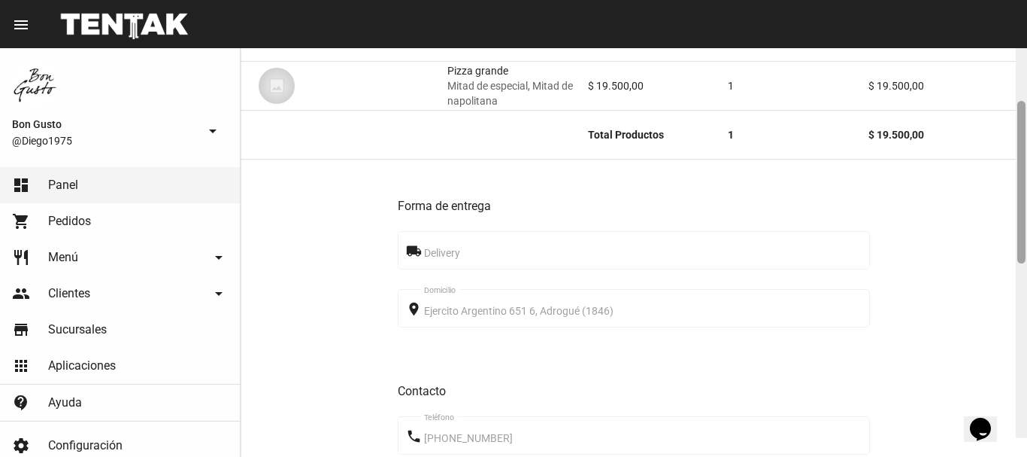
scroll to position [207, 0]
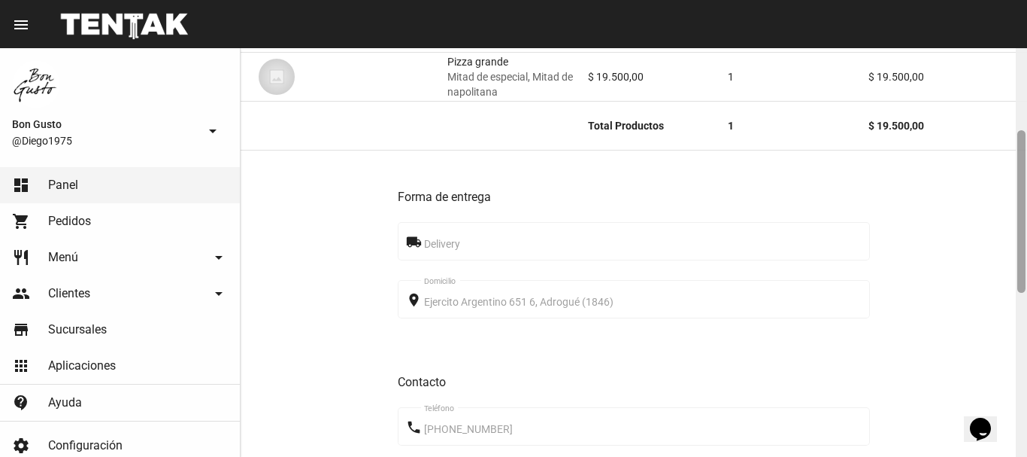
drag, startPoint x: 1020, startPoint y: 63, endPoint x: 1027, endPoint y: 146, distance: 83.0
click at [1027, 146] on div at bounding box center [1021, 252] width 11 height 408
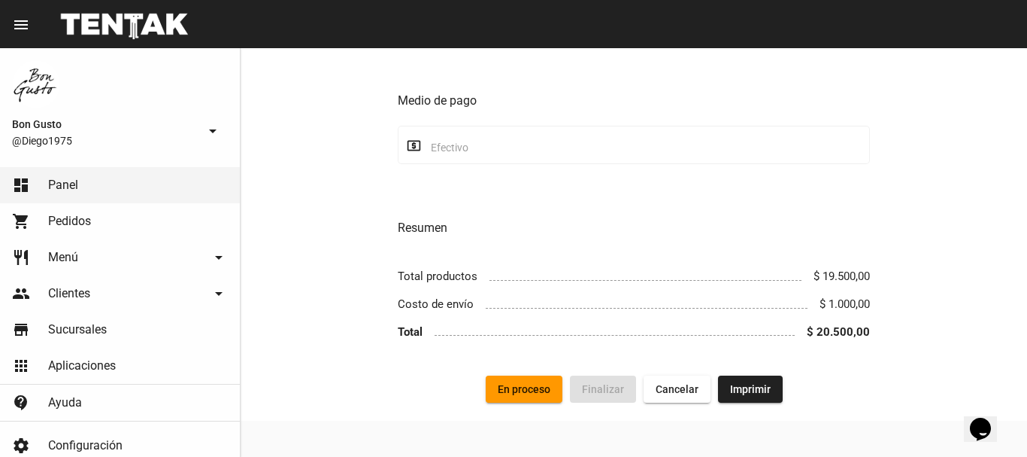
click at [524, 378] on button "En proceso" at bounding box center [524, 388] width 77 height 27
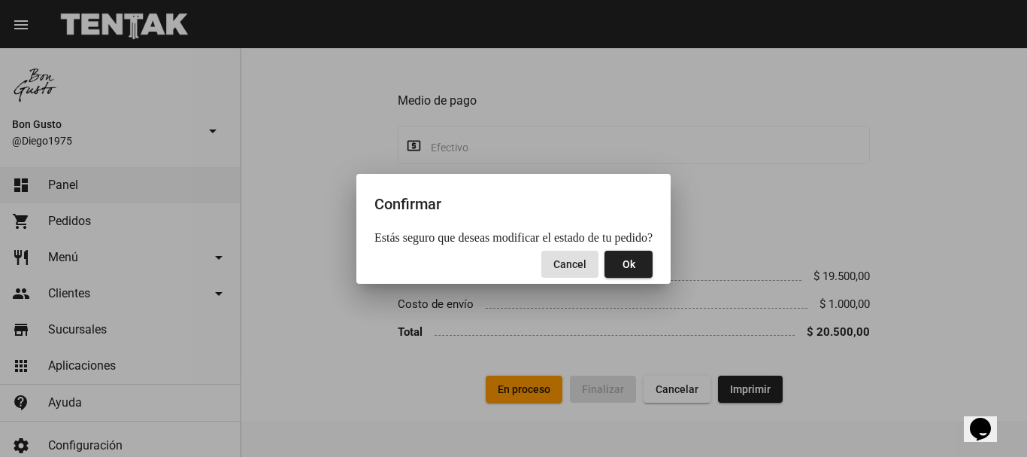
click at [635, 262] on button "Ok" at bounding box center [629, 263] width 48 height 27
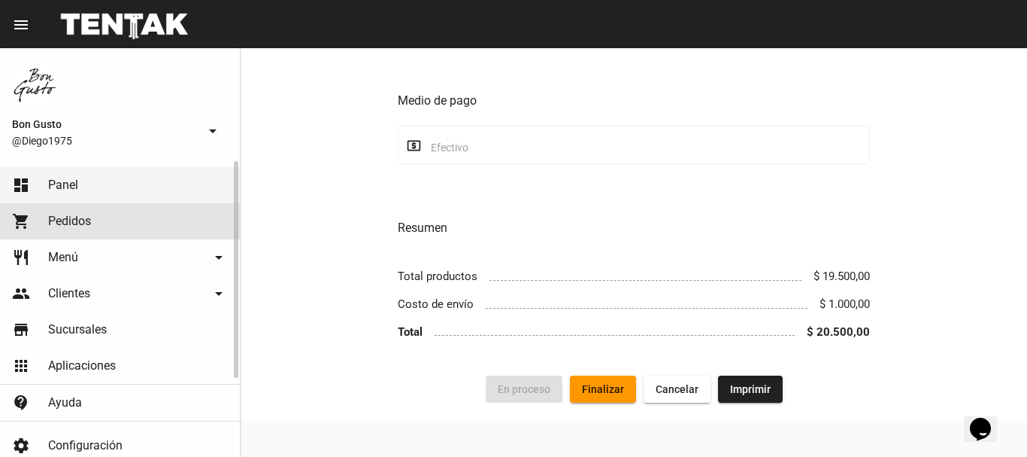
click at [84, 220] on span "Pedidos" at bounding box center [69, 221] width 43 height 15
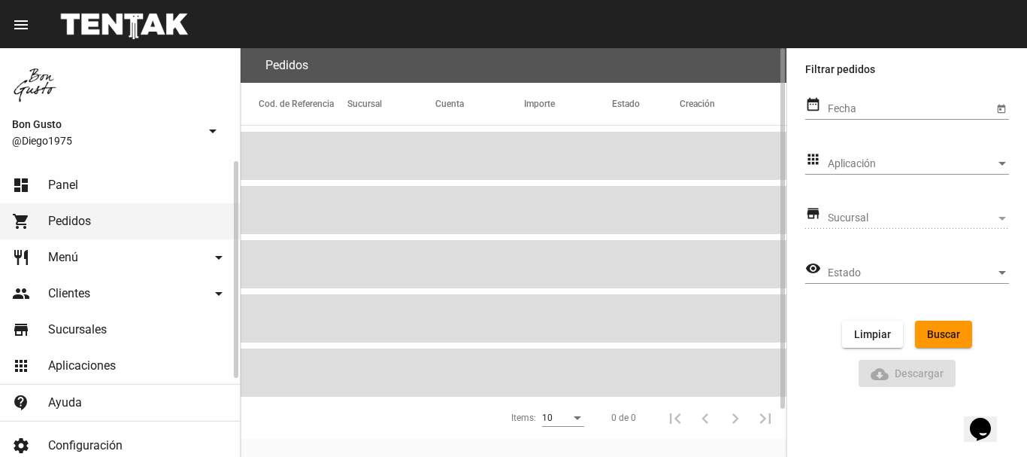
click at [78, 186] on link "dashboard Panel" at bounding box center [120, 185] width 240 height 36
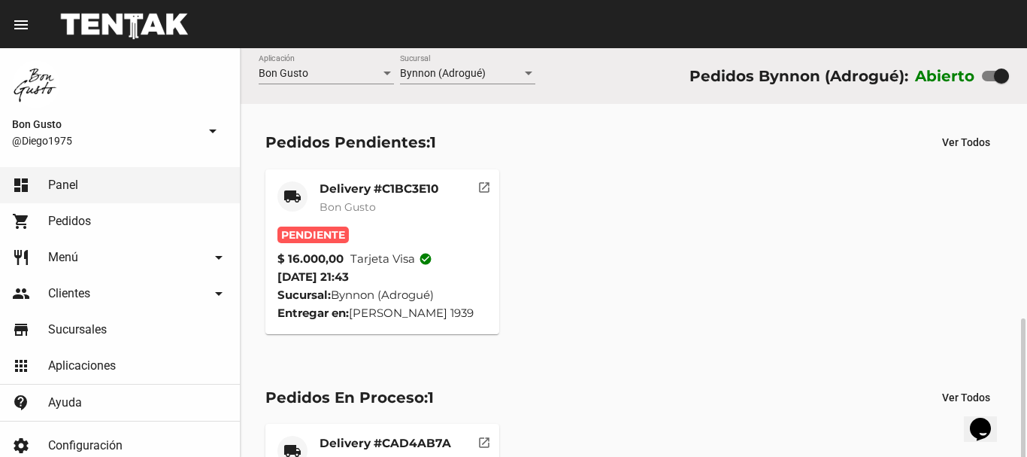
scroll to position [156, 0]
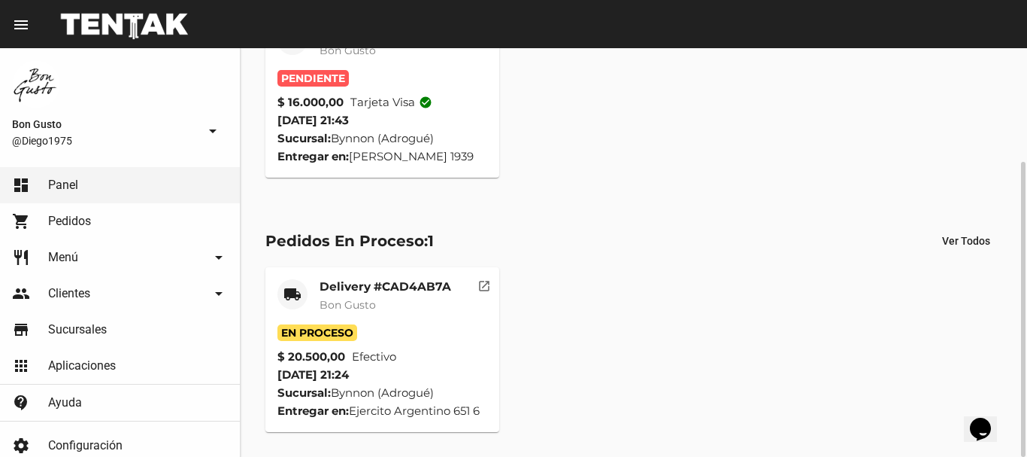
click at [480, 286] on mat-icon "open_in_new" at bounding box center [485, 284] width 14 height 14
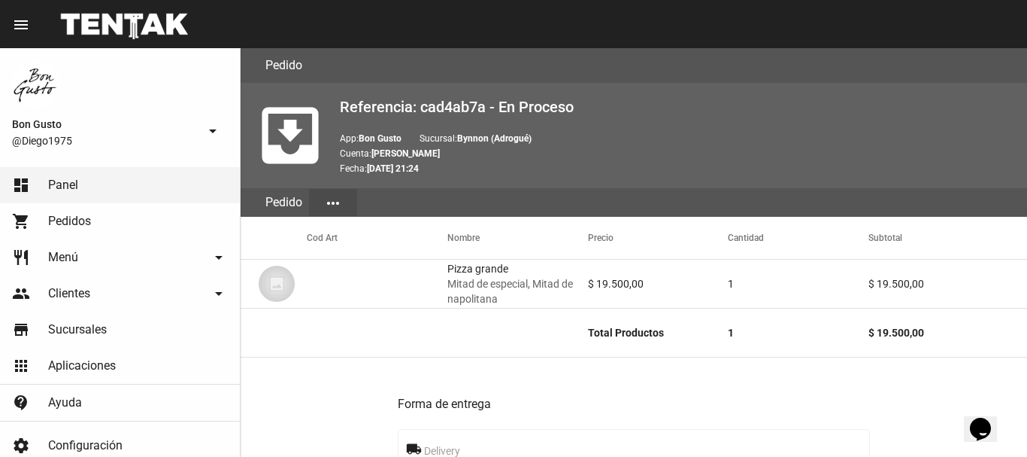
scroll to position [615, 0]
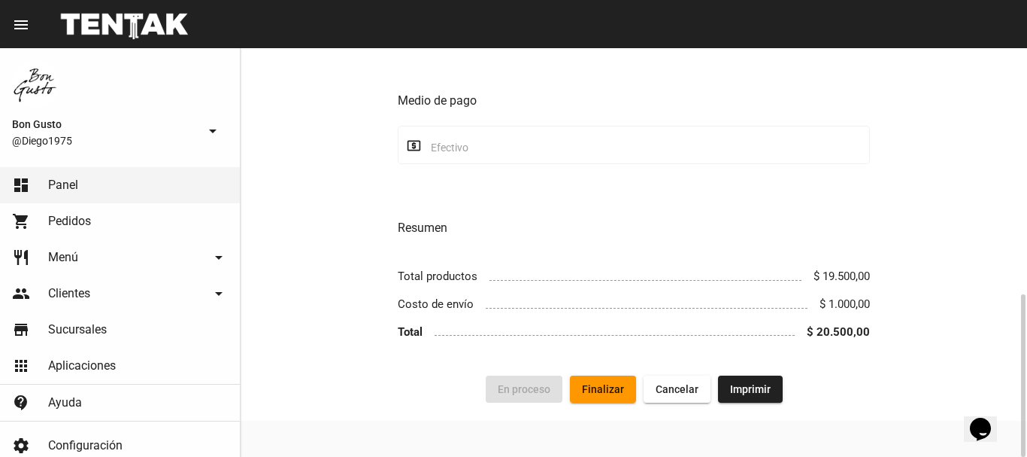
click at [588, 391] on span "Finalizar" at bounding box center [603, 389] width 42 height 12
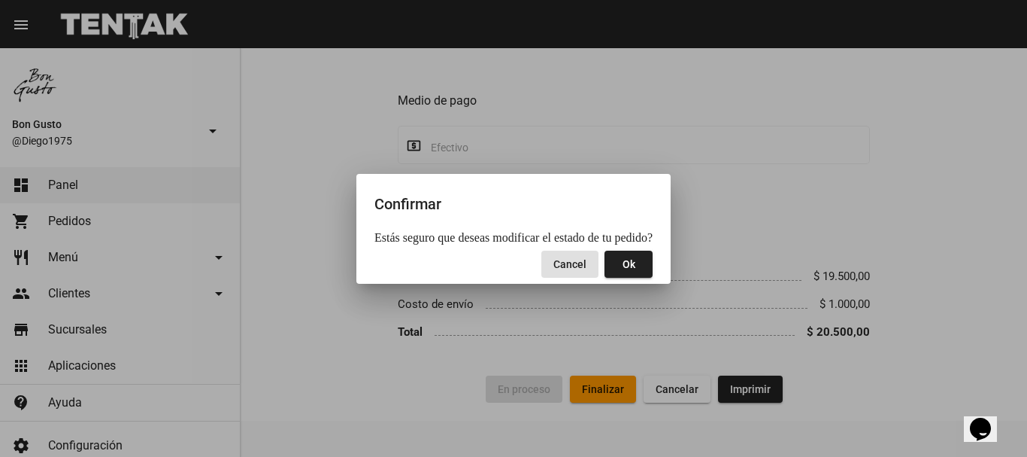
click at [629, 272] on button "Ok" at bounding box center [629, 263] width 48 height 27
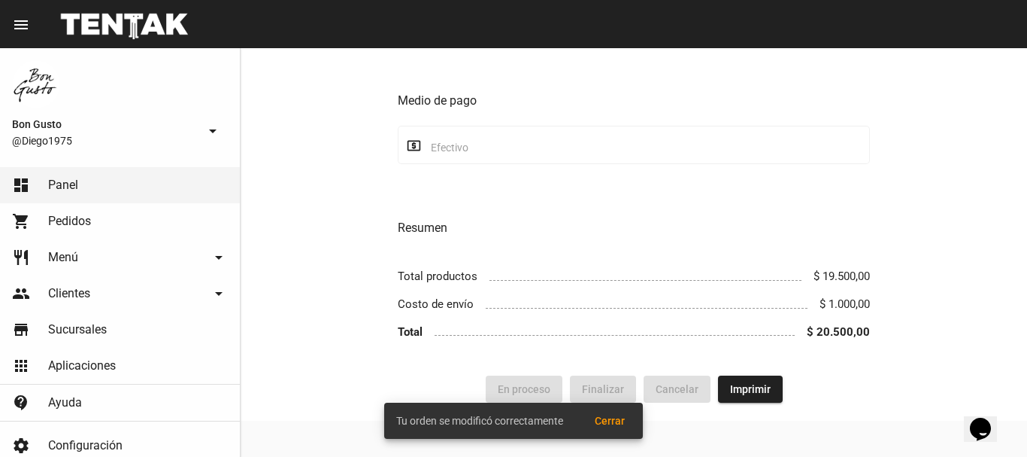
click at [613, 425] on span "Cerrar" at bounding box center [610, 420] width 30 height 12
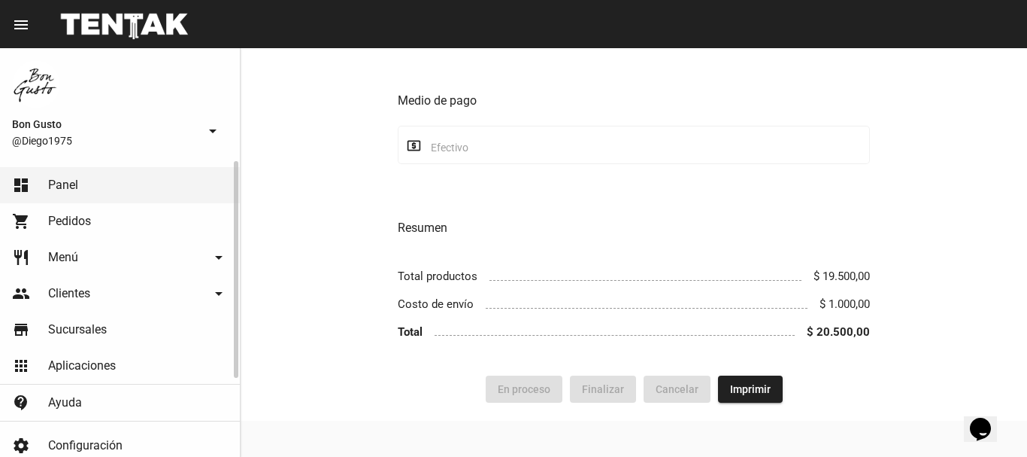
click at [83, 222] on span "Pedidos" at bounding box center [69, 221] width 43 height 15
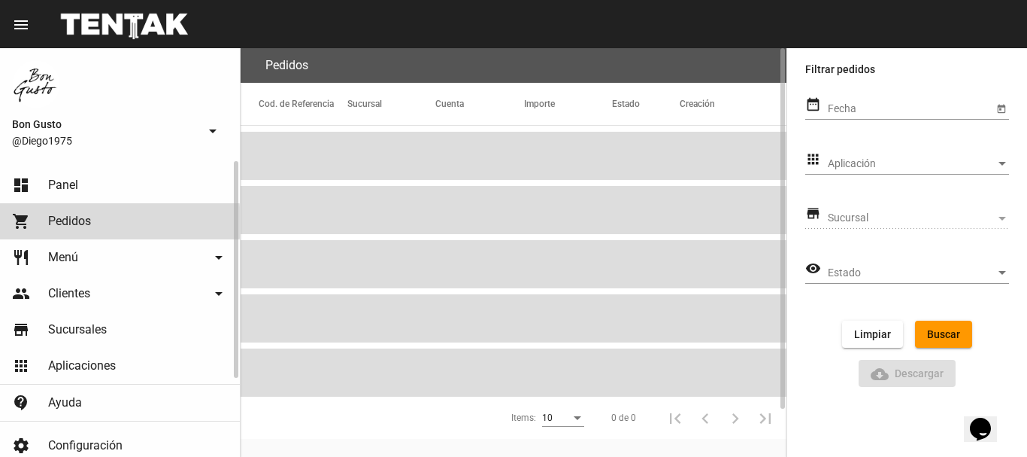
click at [87, 186] on link "dashboard Panel" at bounding box center [120, 185] width 240 height 36
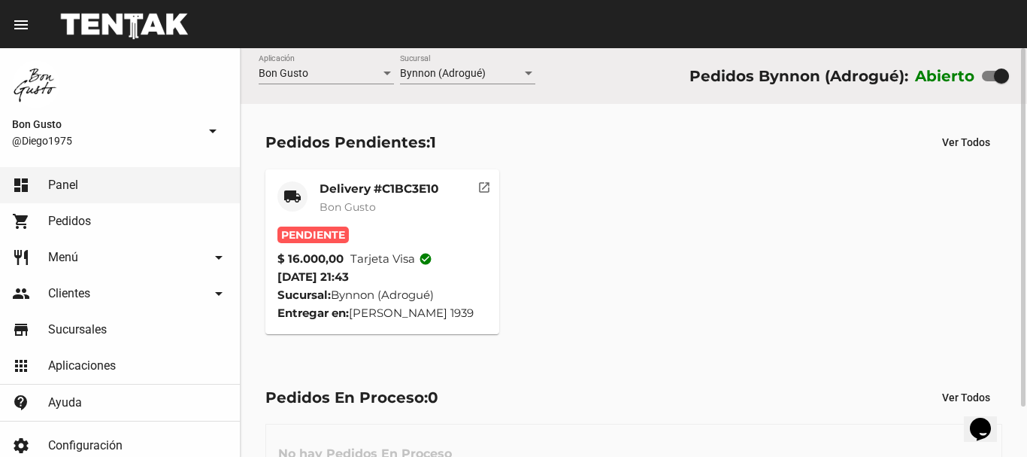
click at [486, 187] on mat-icon "open_in_new" at bounding box center [485, 185] width 14 height 14
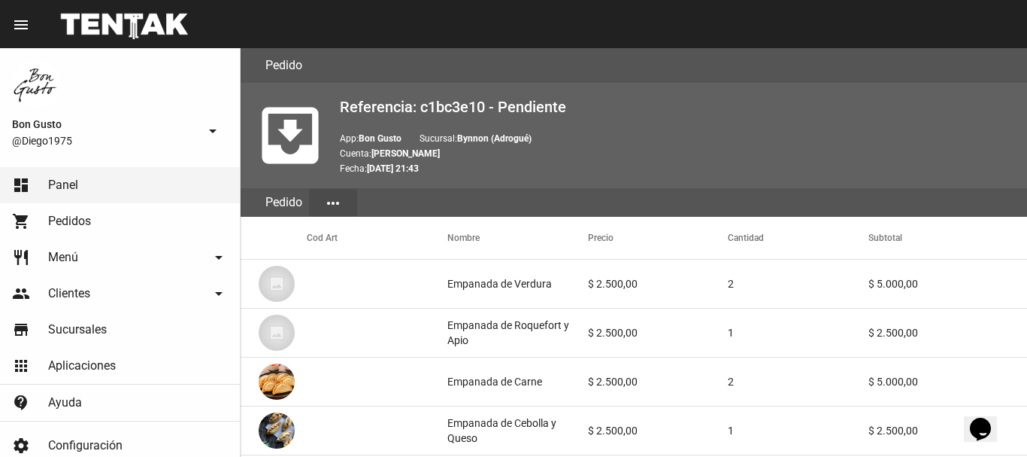
scroll to position [878, 0]
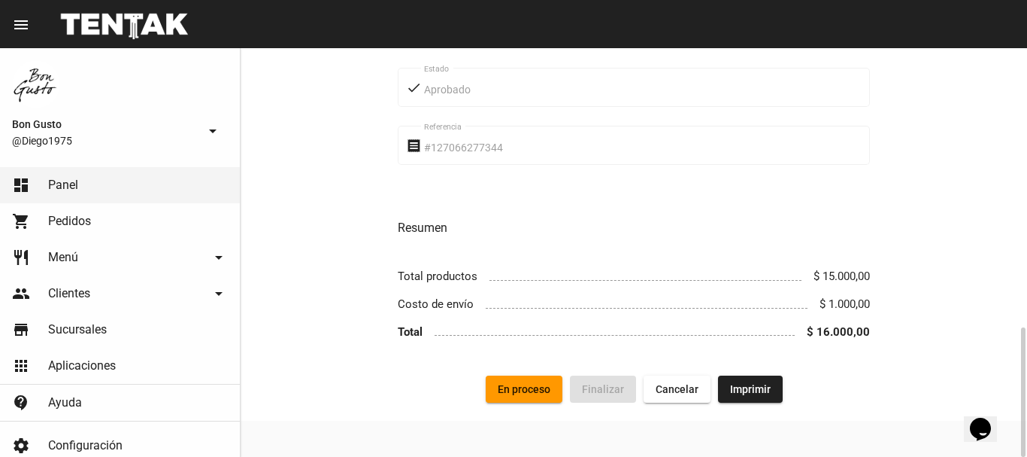
click at [538, 384] on span "En proceso" at bounding box center [524, 389] width 53 height 12
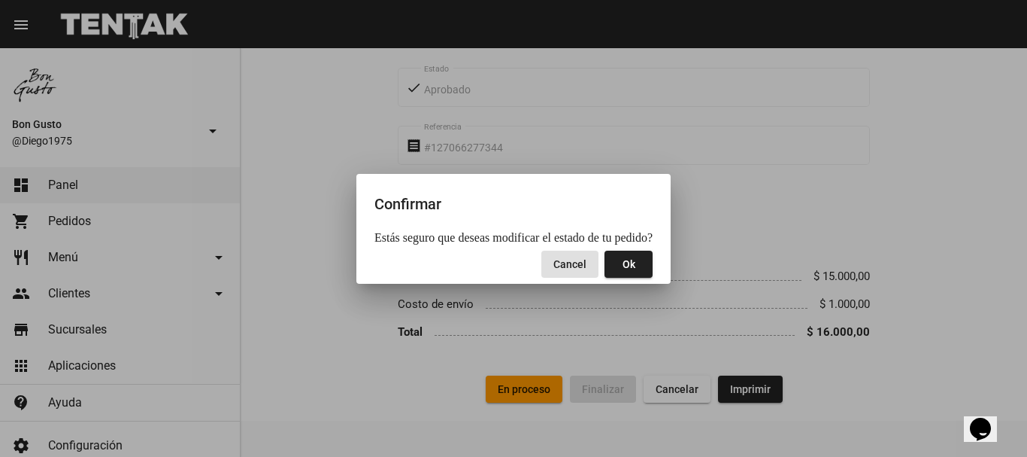
click at [623, 266] on span "Ok" at bounding box center [629, 264] width 13 height 12
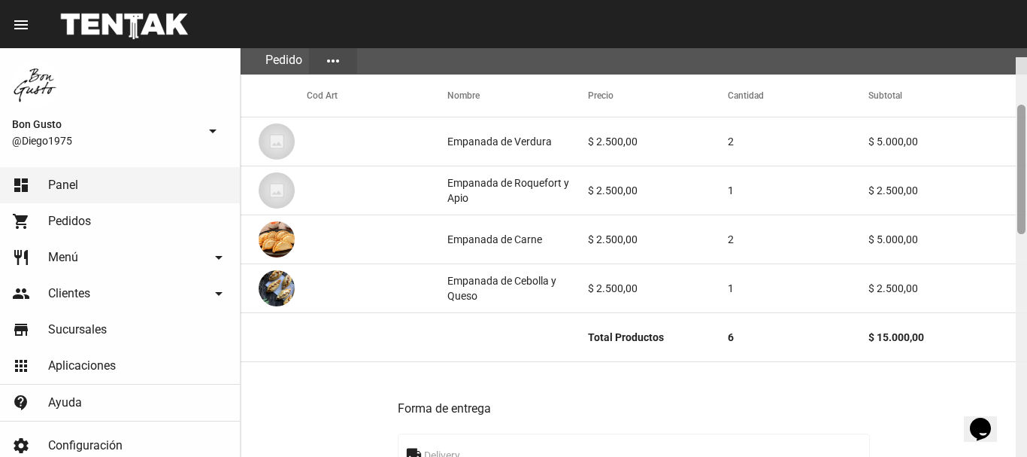
scroll to position [187, 0]
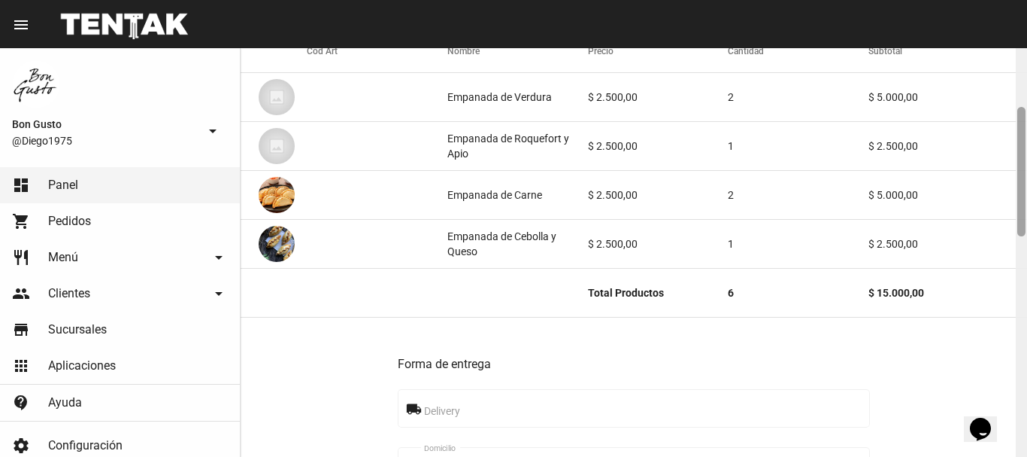
drag, startPoint x: 1018, startPoint y: 83, endPoint x: 1024, endPoint y: 142, distance: 59.7
click at [1024, 142] on div at bounding box center [1022, 171] width 8 height 129
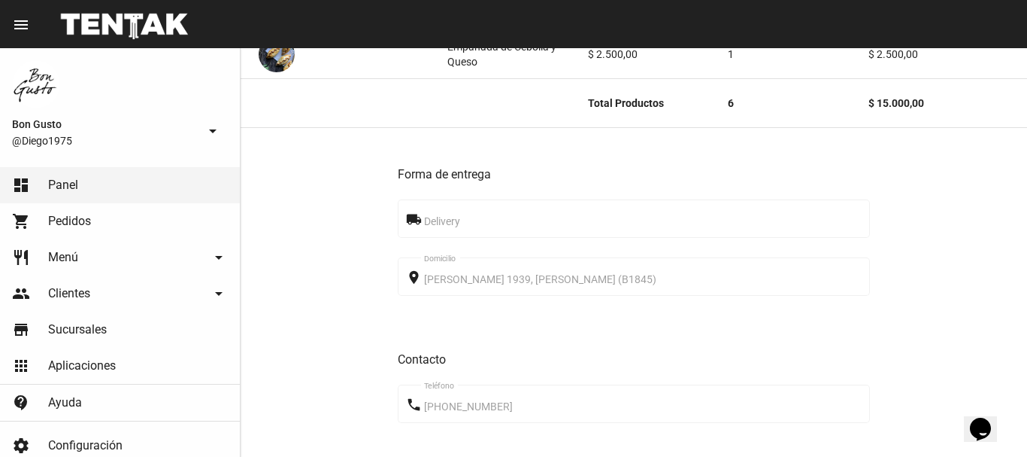
scroll to position [878, 0]
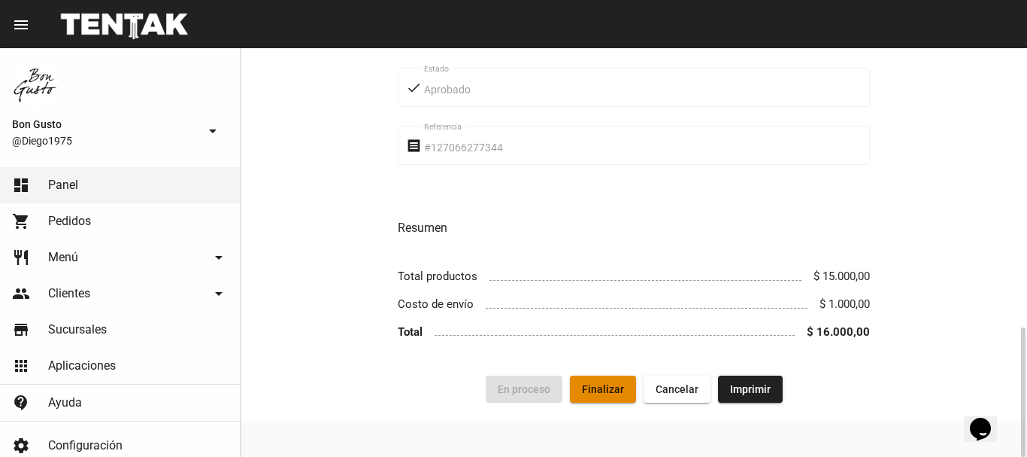
click at [612, 391] on span "Finalizar" at bounding box center [603, 389] width 42 height 12
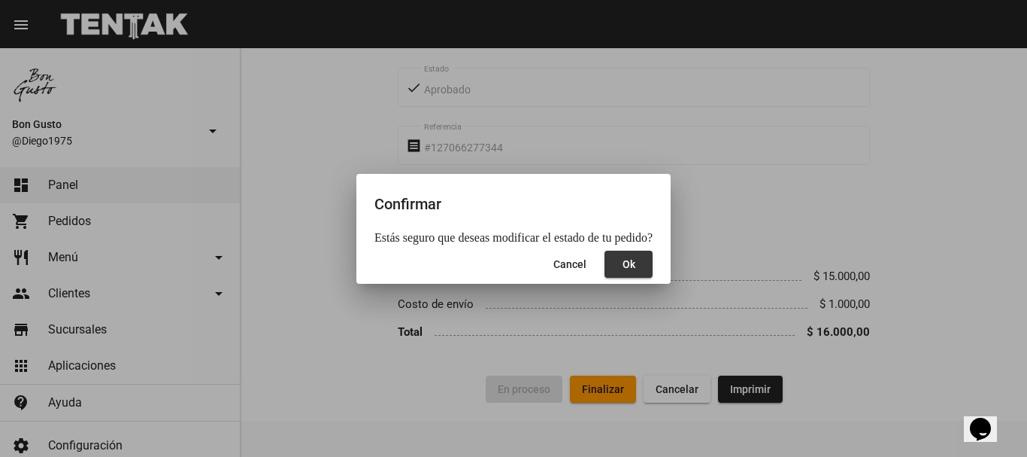
click at [623, 267] on span "Ok" at bounding box center [629, 264] width 13 height 12
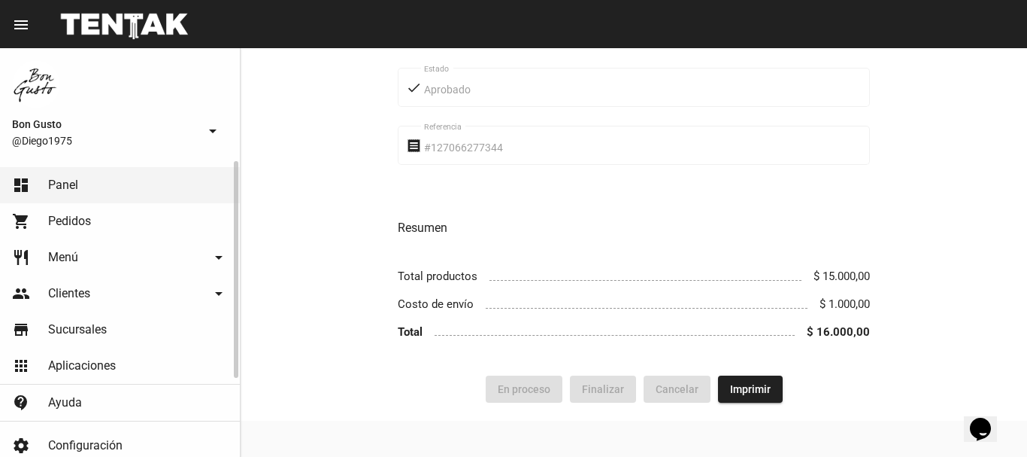
click at [82, 222] on span "Pedidos" at bounding box center [69, 221] width 43 height 15
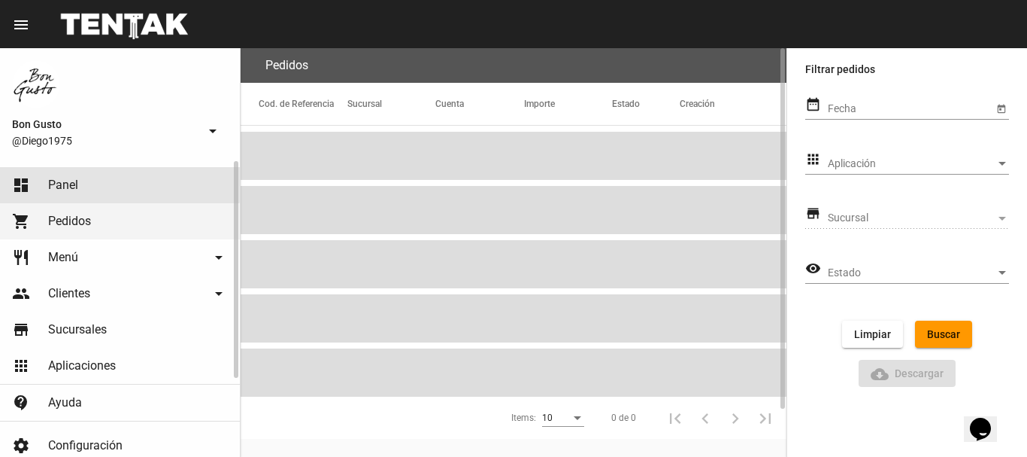
click at [82, 180] on link "dashboard Panel" at bounding box center [120, 185] width 240 height 36
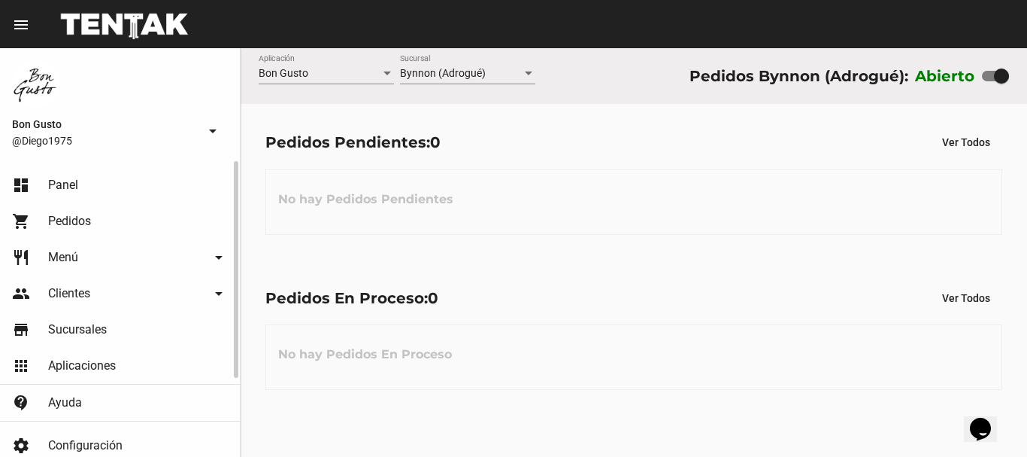
click at [80, 214] on span "Pedidos" at bounding box center [69, 221] width 43 height 15
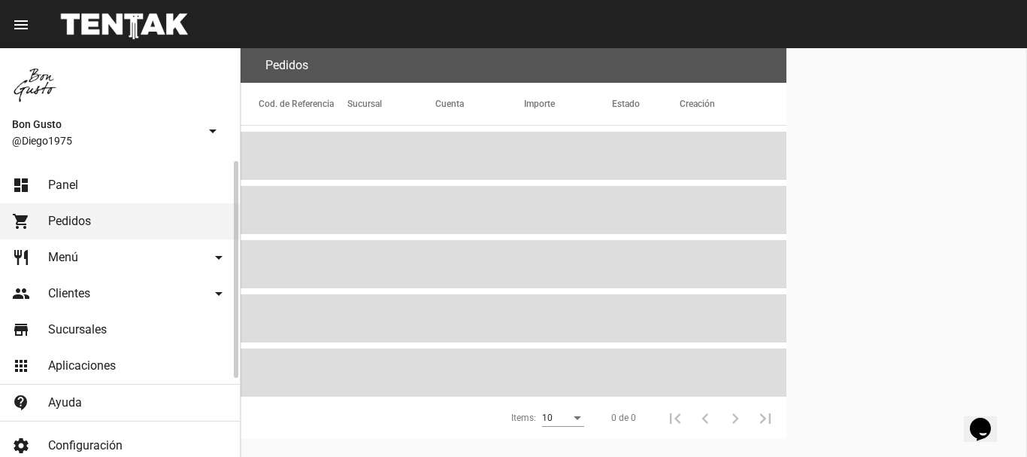
click at [77, 188] on span "Panel" at bounding box center [63, 185] width 30 height 15
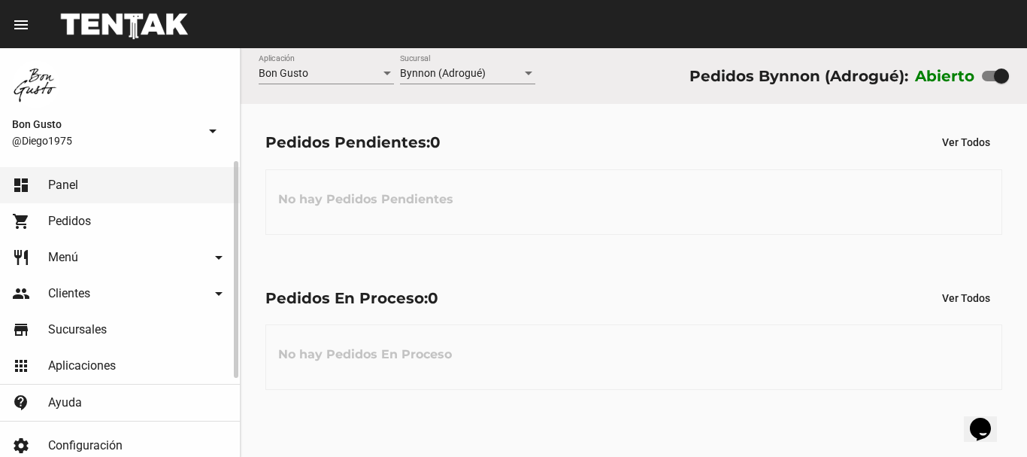
click at [103, 212] on link "shopping_cart Pedidos" at bounding box center [120, 221] width 240 height 36
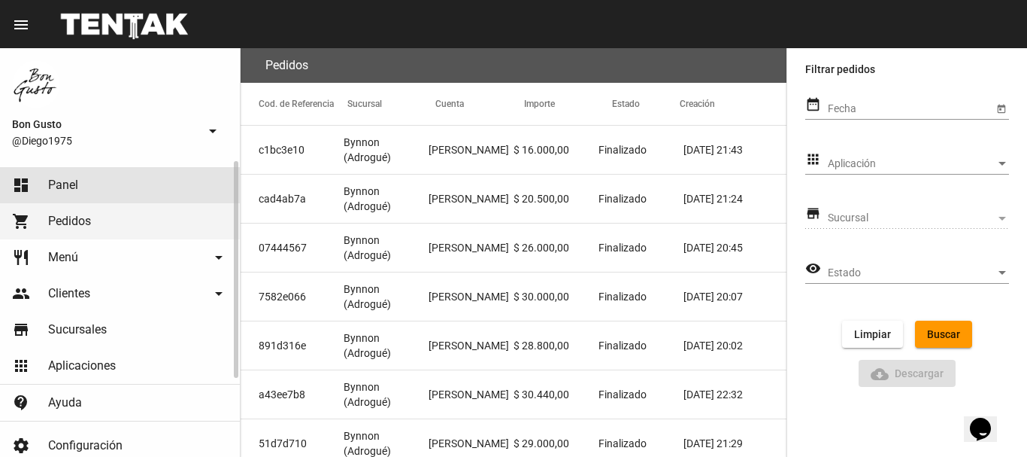
click at [84, 181] on link "dashboard Panel" at bounding box center [120, 185] width 240 height 36
